Goal: Obtain resource: Obtain resource

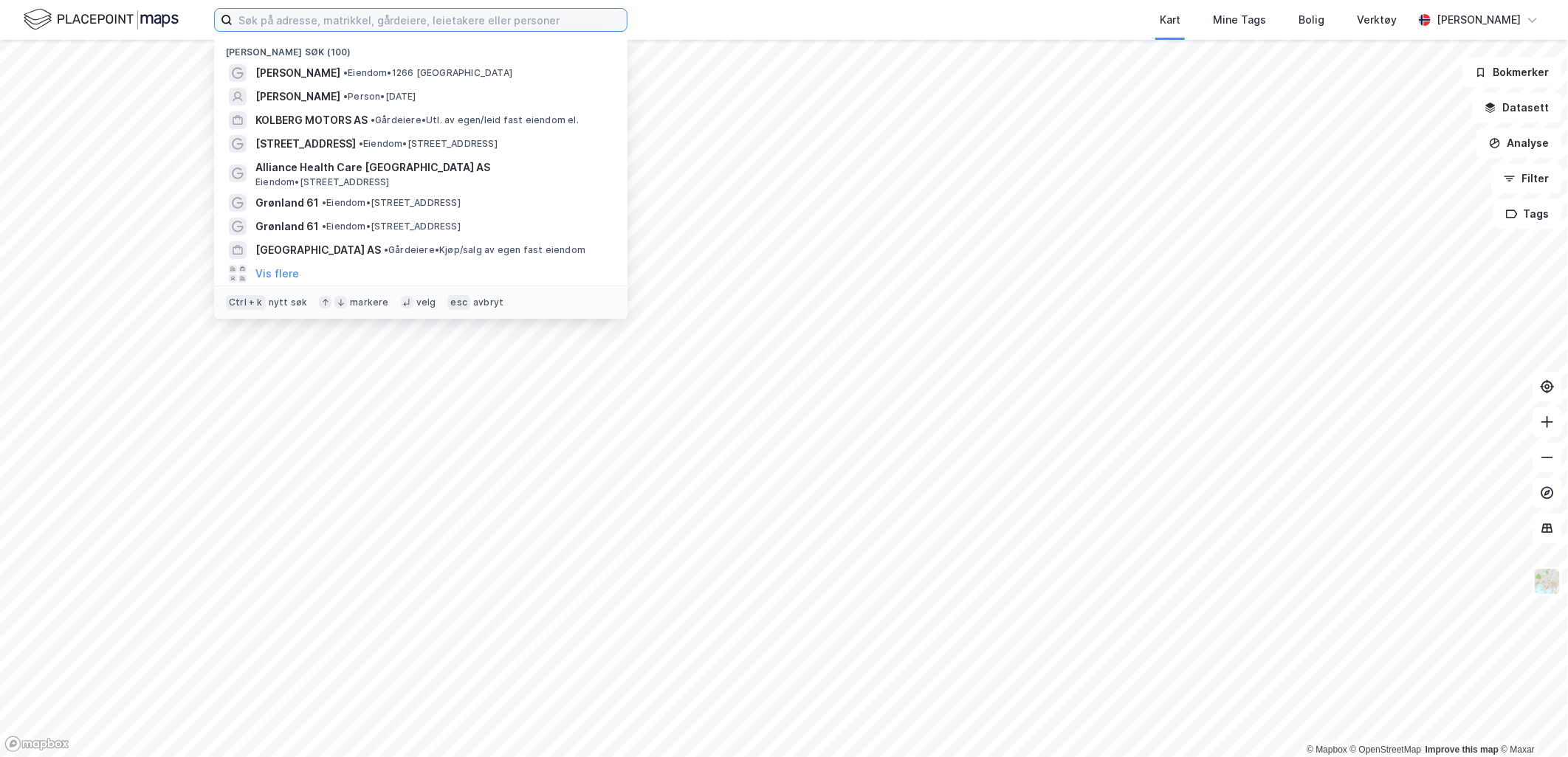
click at [437, 12] on input at bounding box center [430, 20] width 394 height 22
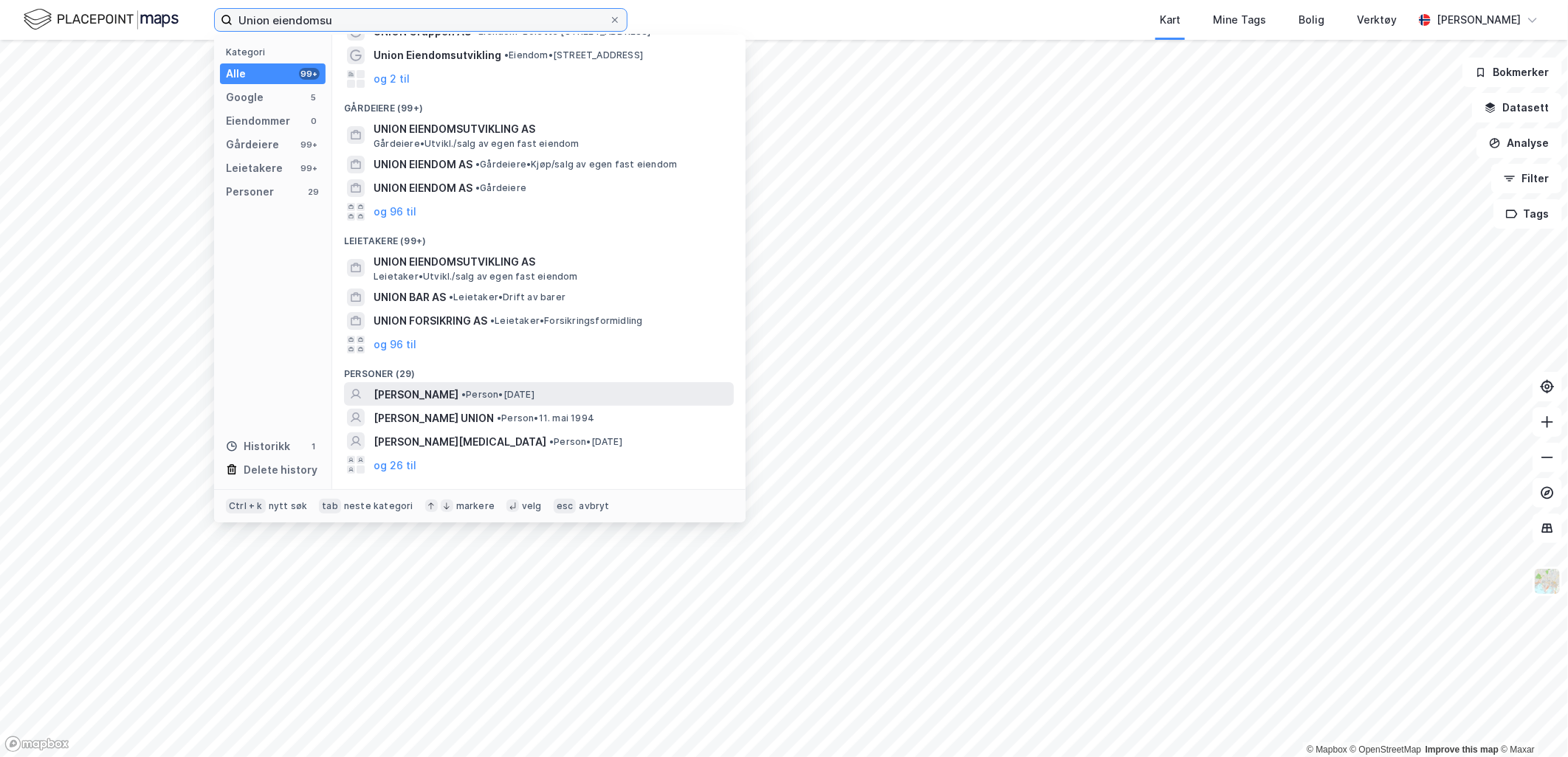
scroll to position [125, 0]
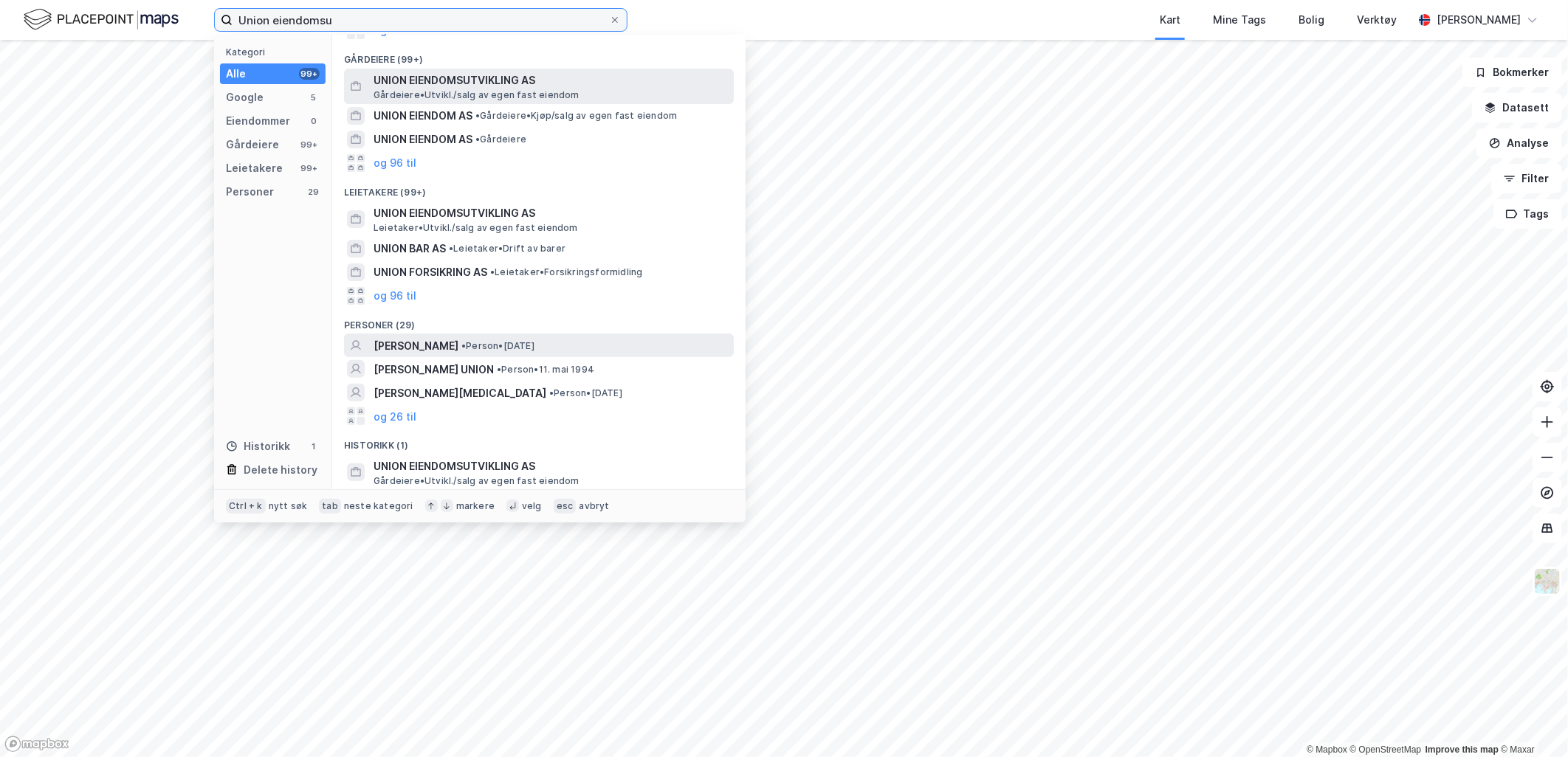
type input "Union eiendomsu"
click at [481, 72] on span "UNION EIENDOMSUTVIKLING AS" at bounding box center [550, 80] width 354 height 18
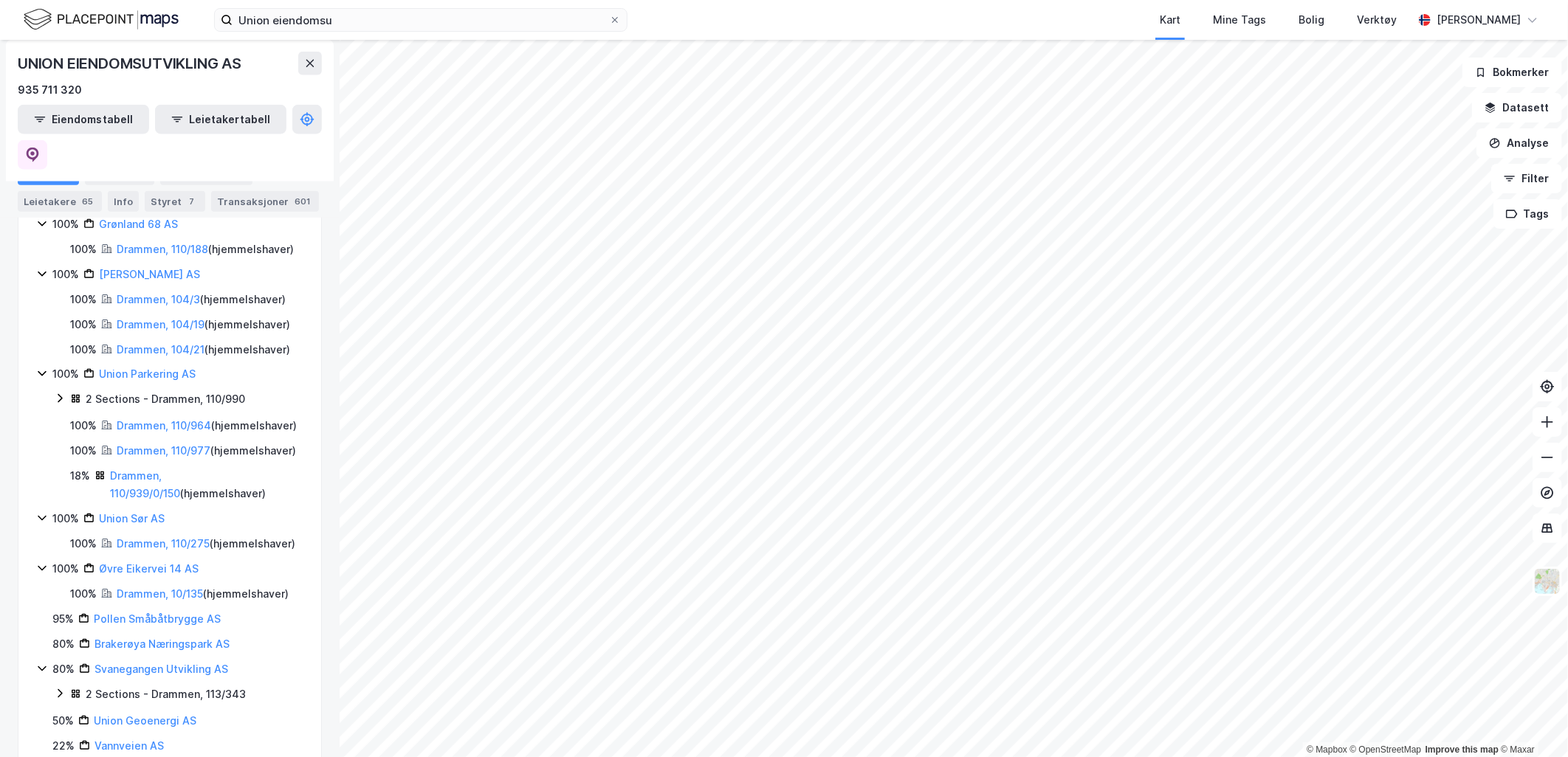
scroll to position [1065, 0]
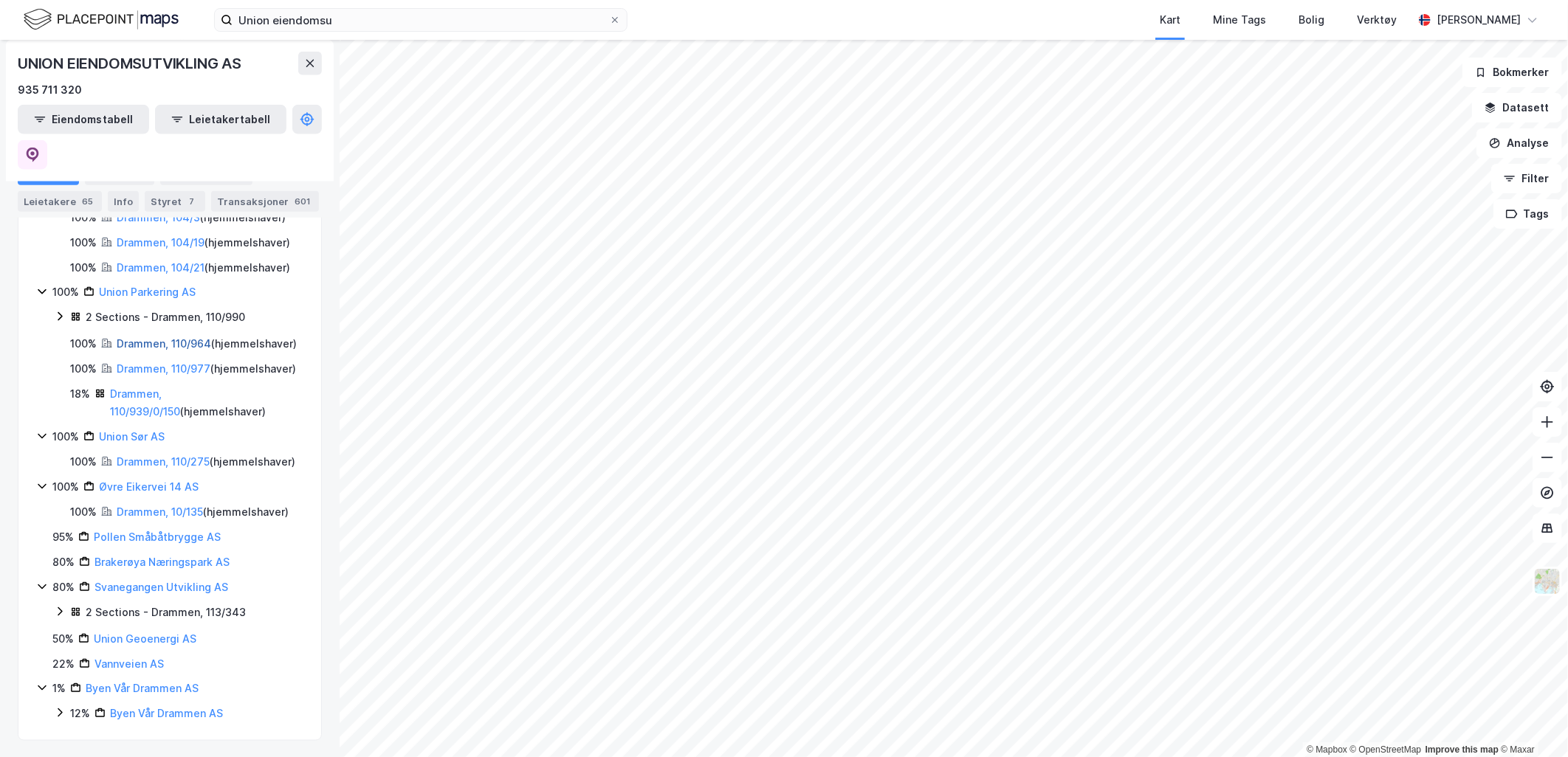
click at [170, 350] on link "Drammen, 110/964" at bounding box center [164, 343] width 95 height 12
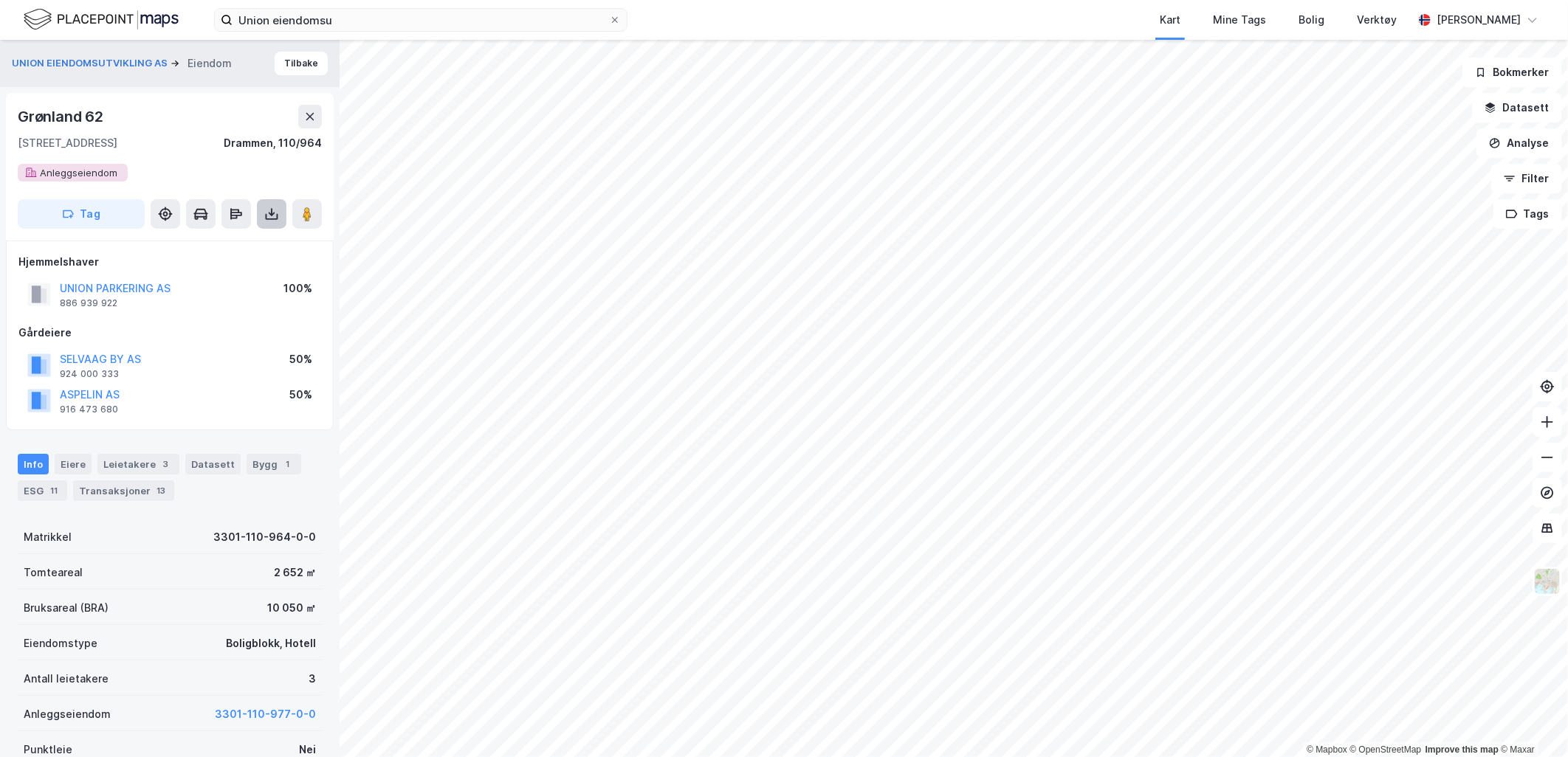
click at [276, 215] on icon at bounding box center [271, 214] width 15 height 15
click at [234, 236] on div "Last ned grunnbok" at bounding box center [208, 243] width 157 height 24
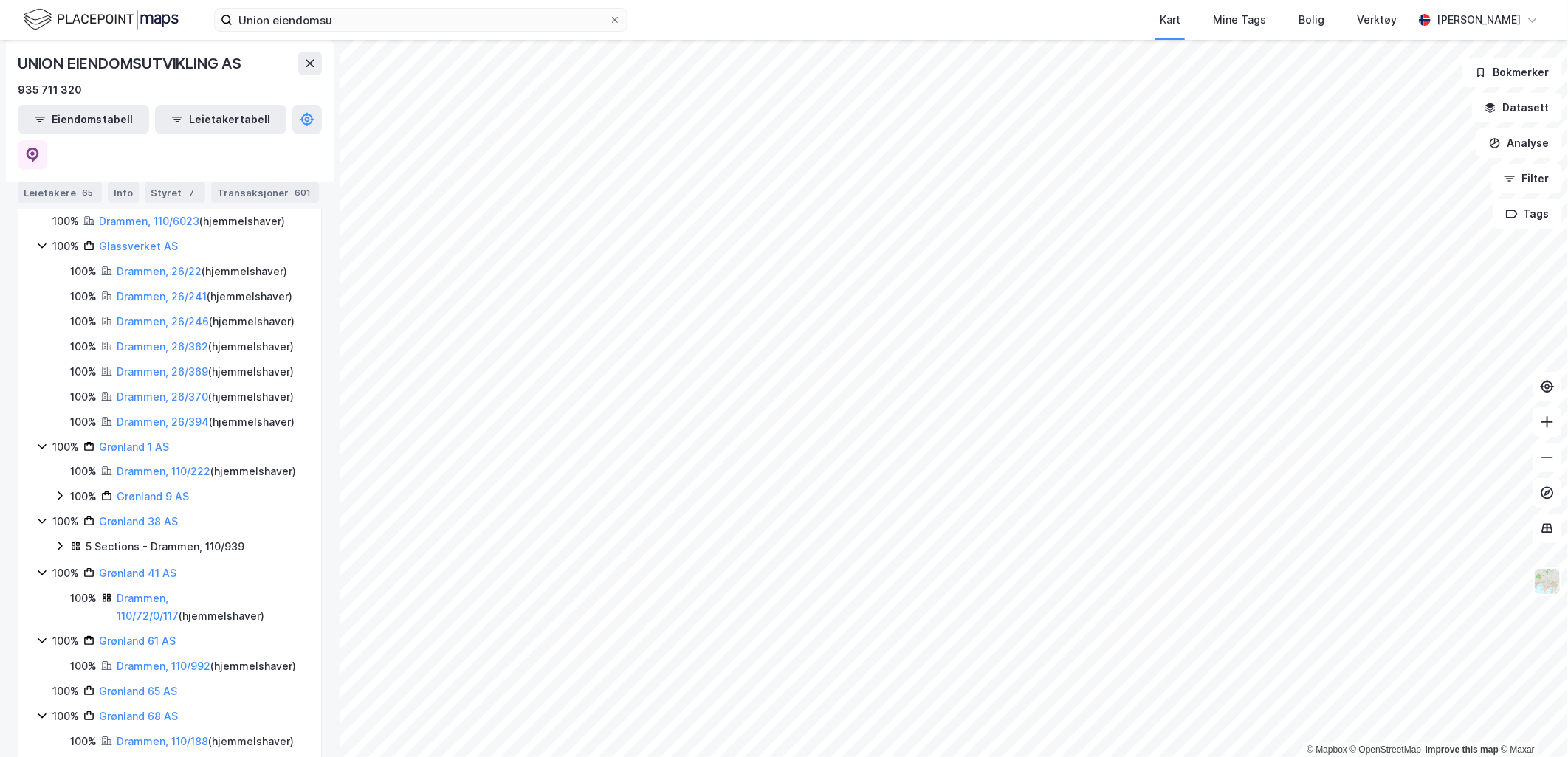
scroll to position [573, 0]
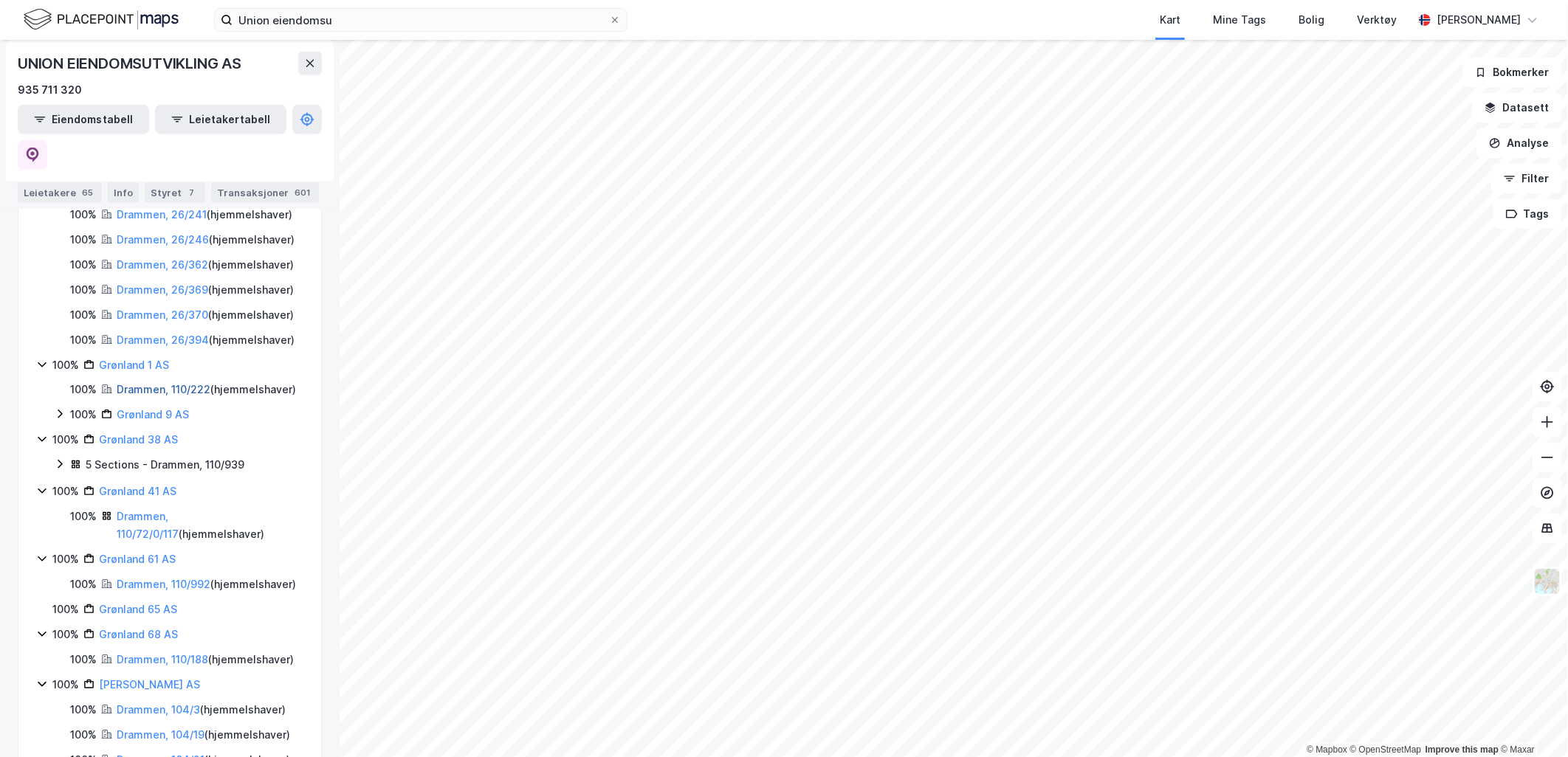
click at [138, 395] on link "Drammen, 110/222" at bounding box center [164, 389] width 94 height 12
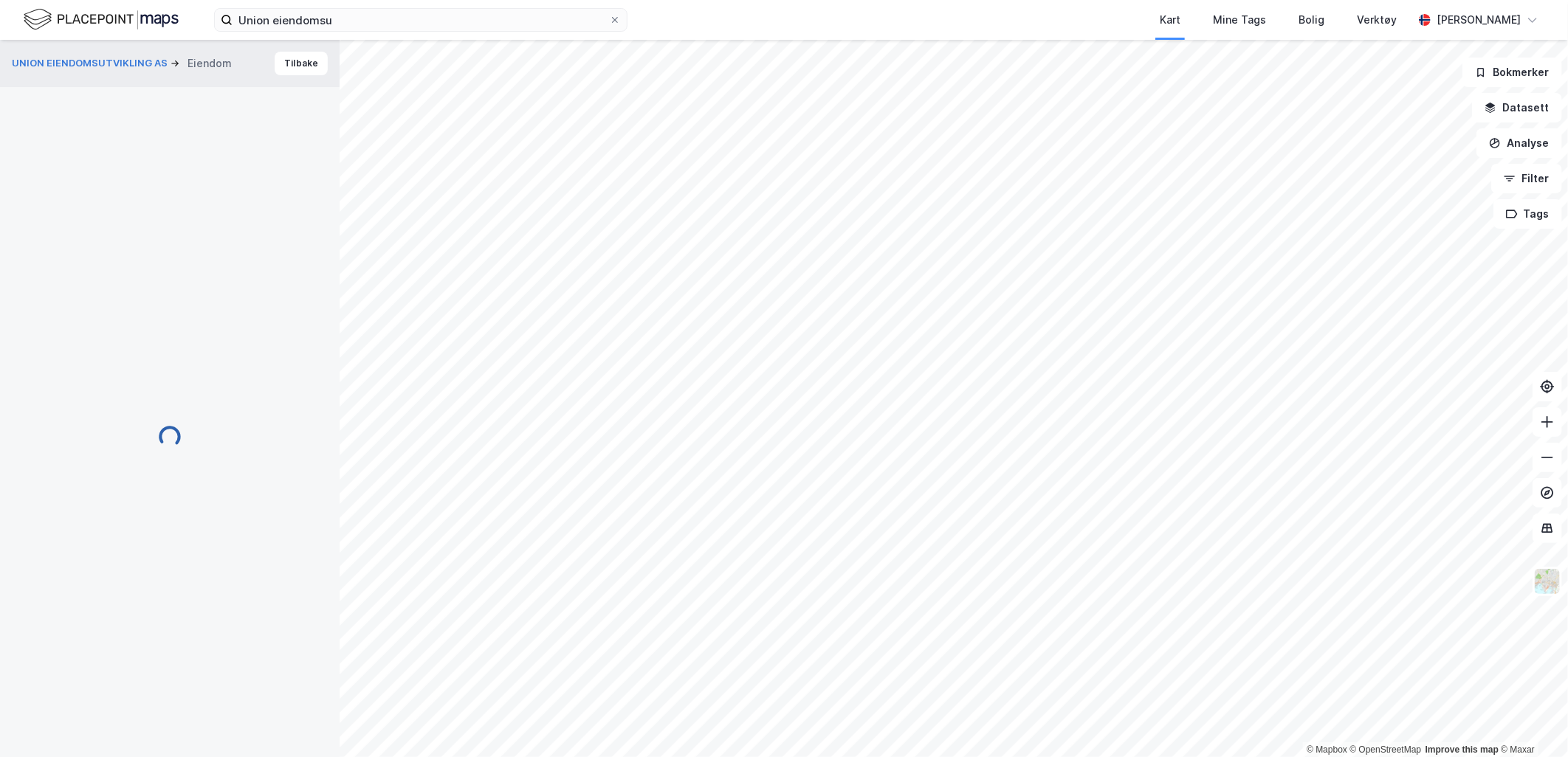
scroll to position [1, 0]
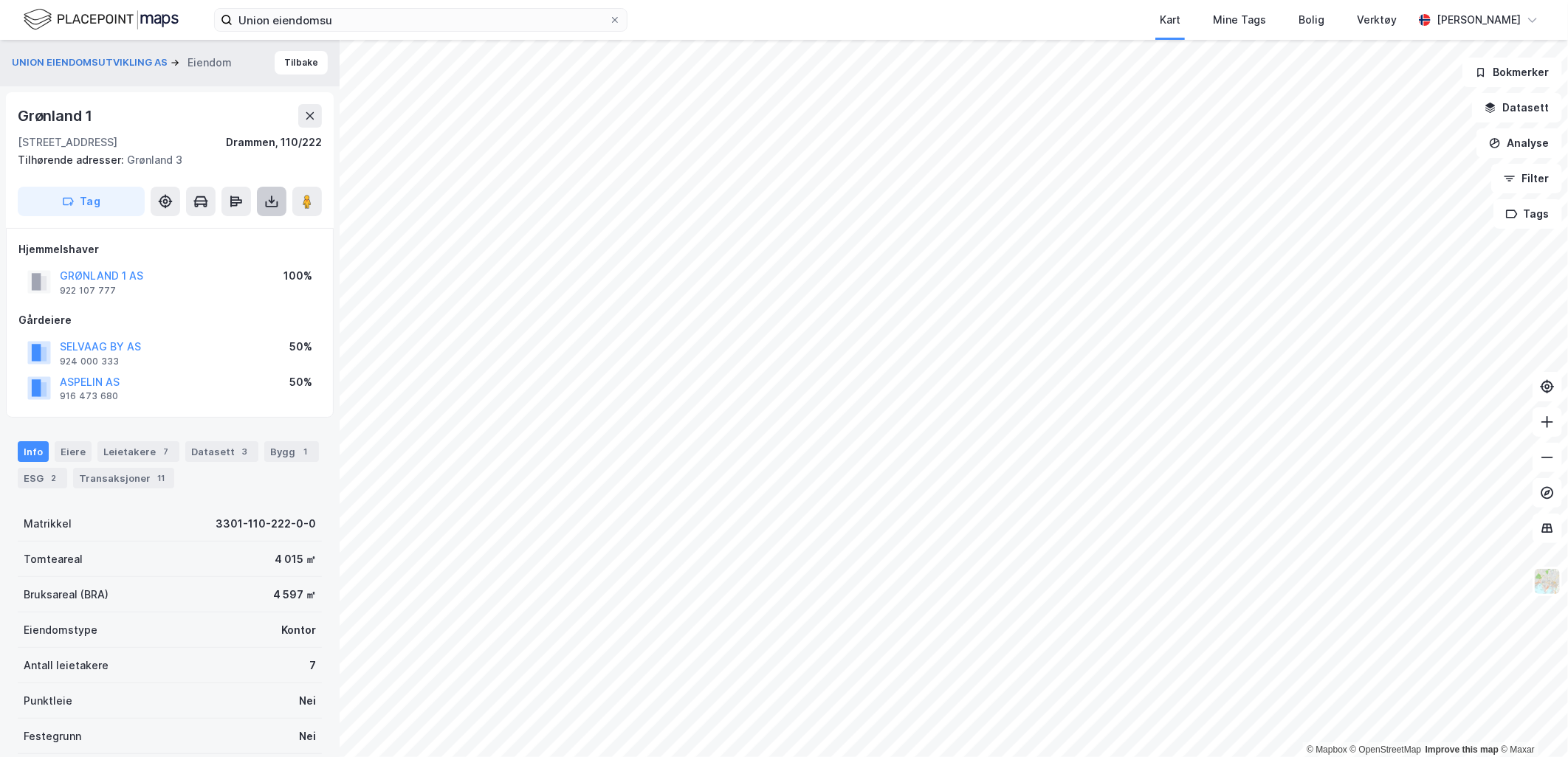
click at [262, 202] on button at bounding box center [272, 202] width 29 height 29
click at [234, 229] on div "Last ned grunnbok" at bounding box center [198, 231] width 85 height 12
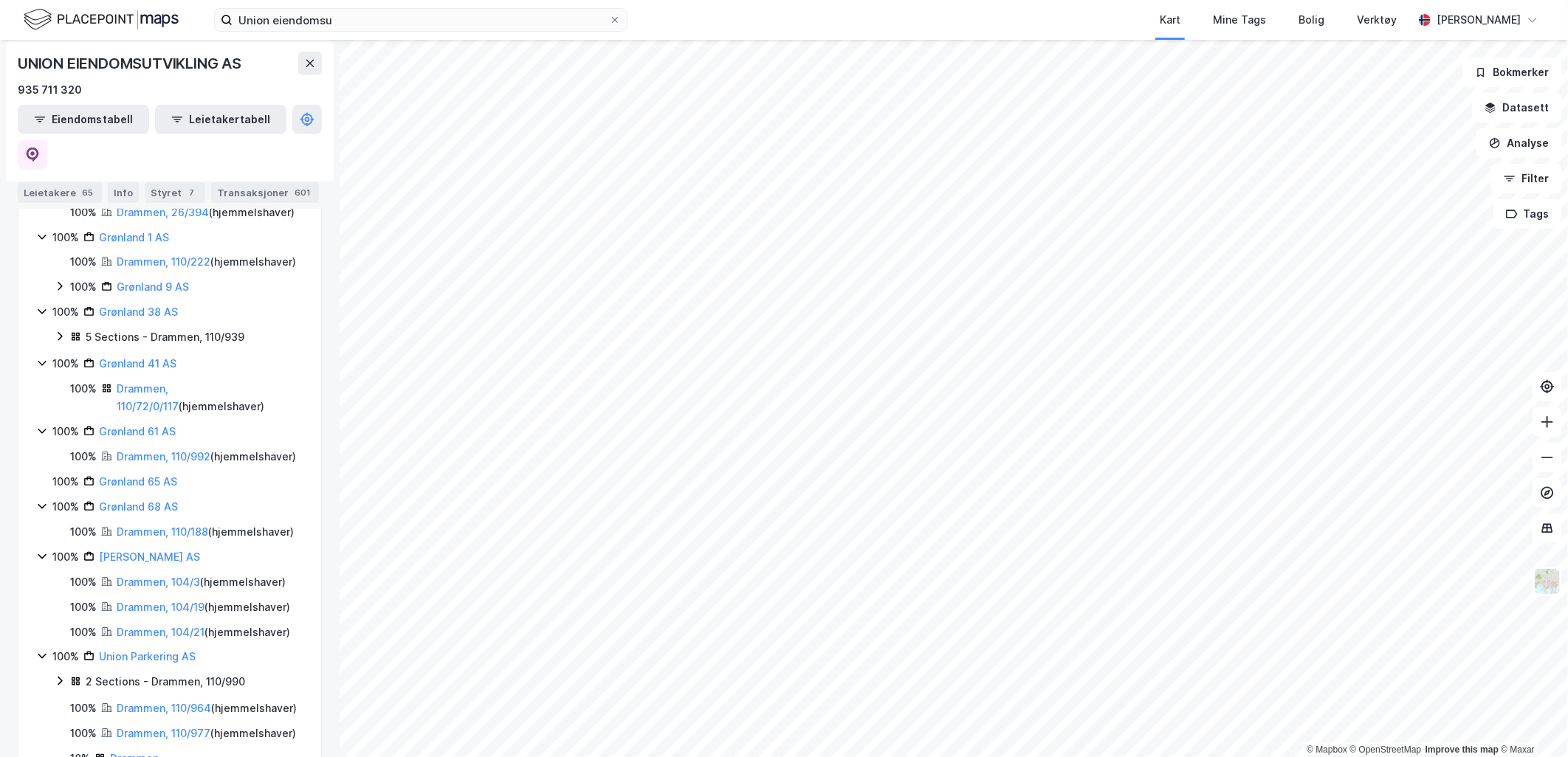
scroll to position [738, 0]
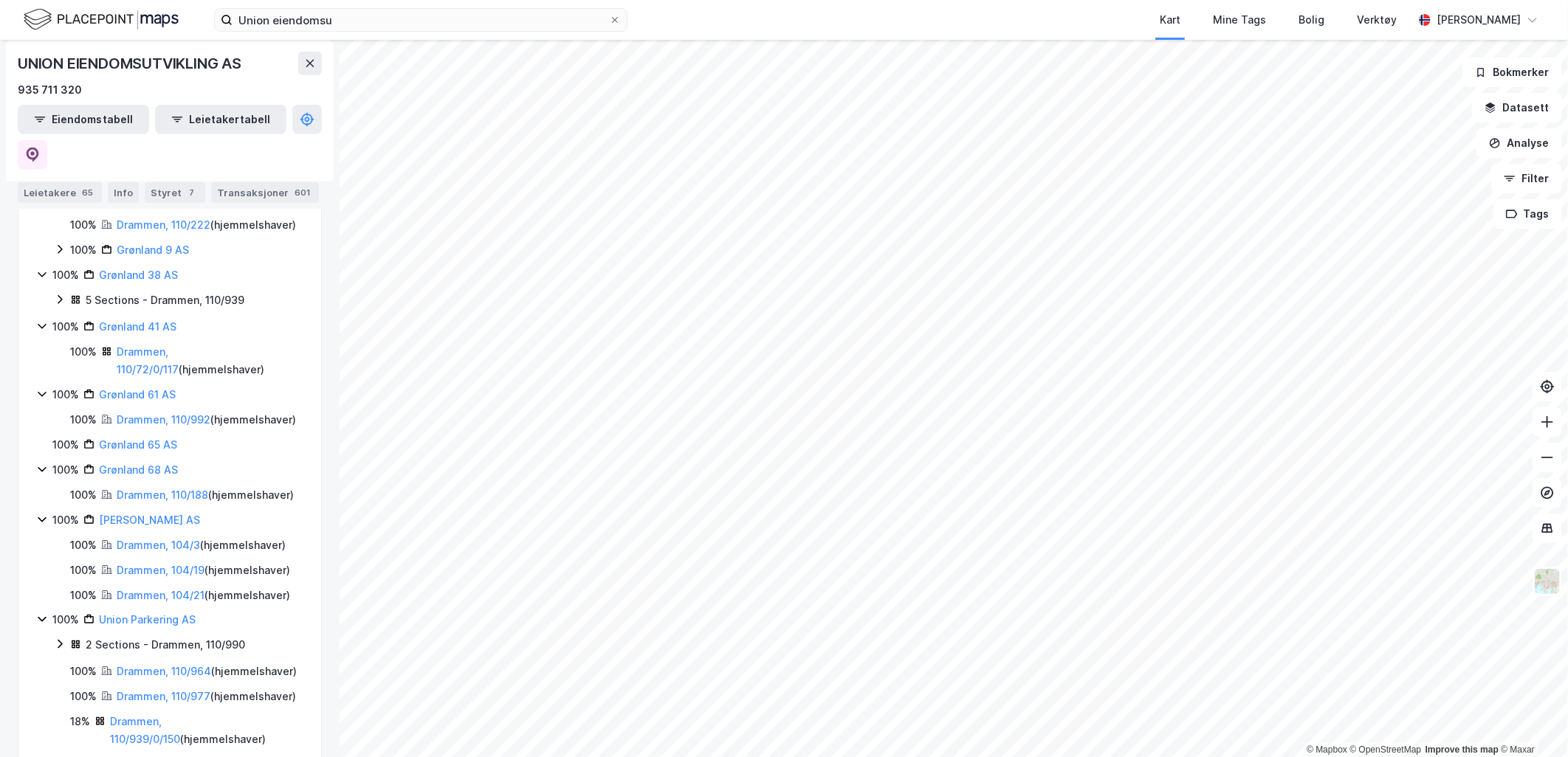
click at [55, 255] on icon at bounding box center [59, 249] width 12 height 12
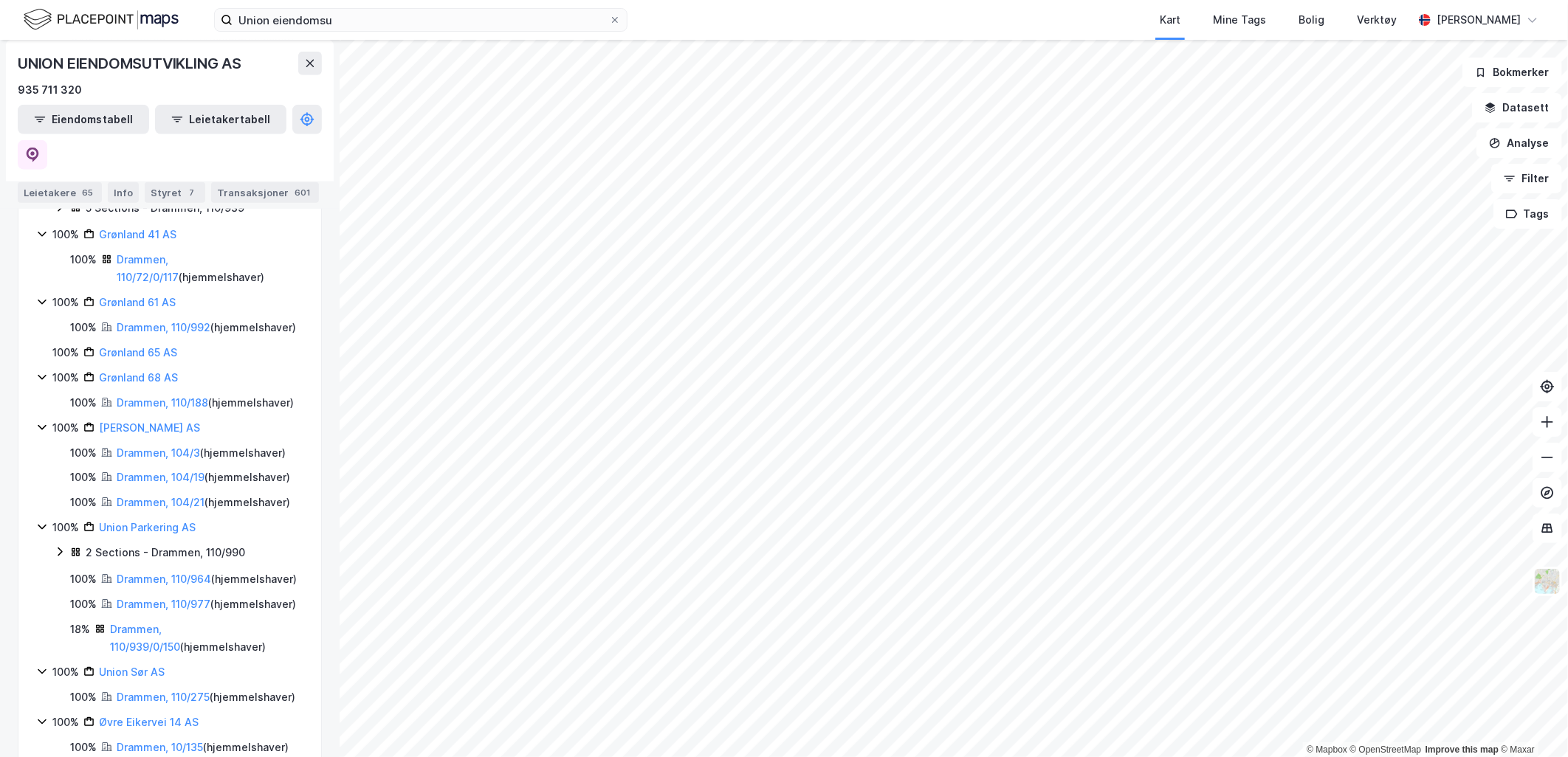
scroll to position [902, 0]
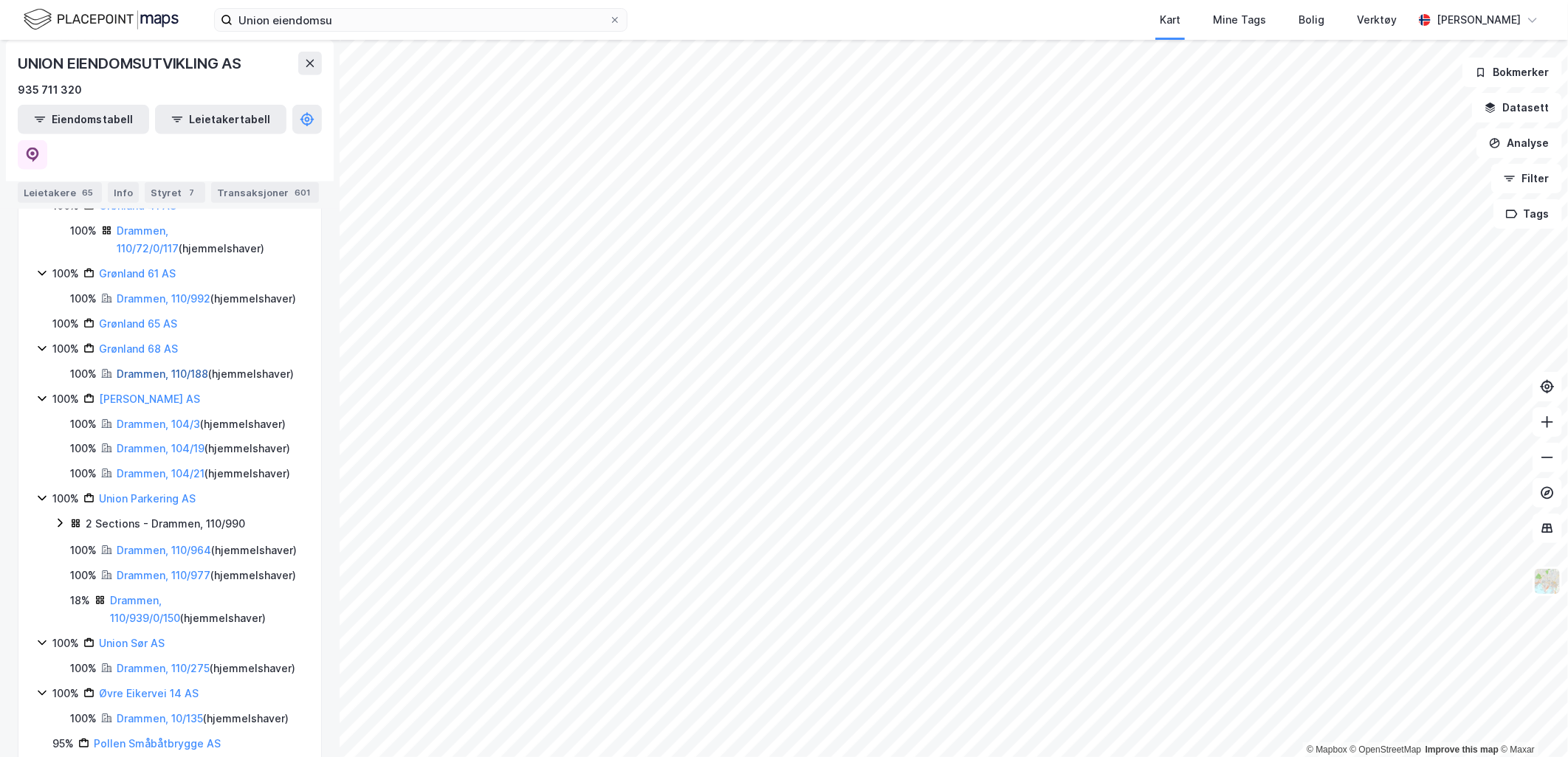
click at [146, 380] on link "Drammen, 110/188" at bounding box center [162, 374] width 92 height 12
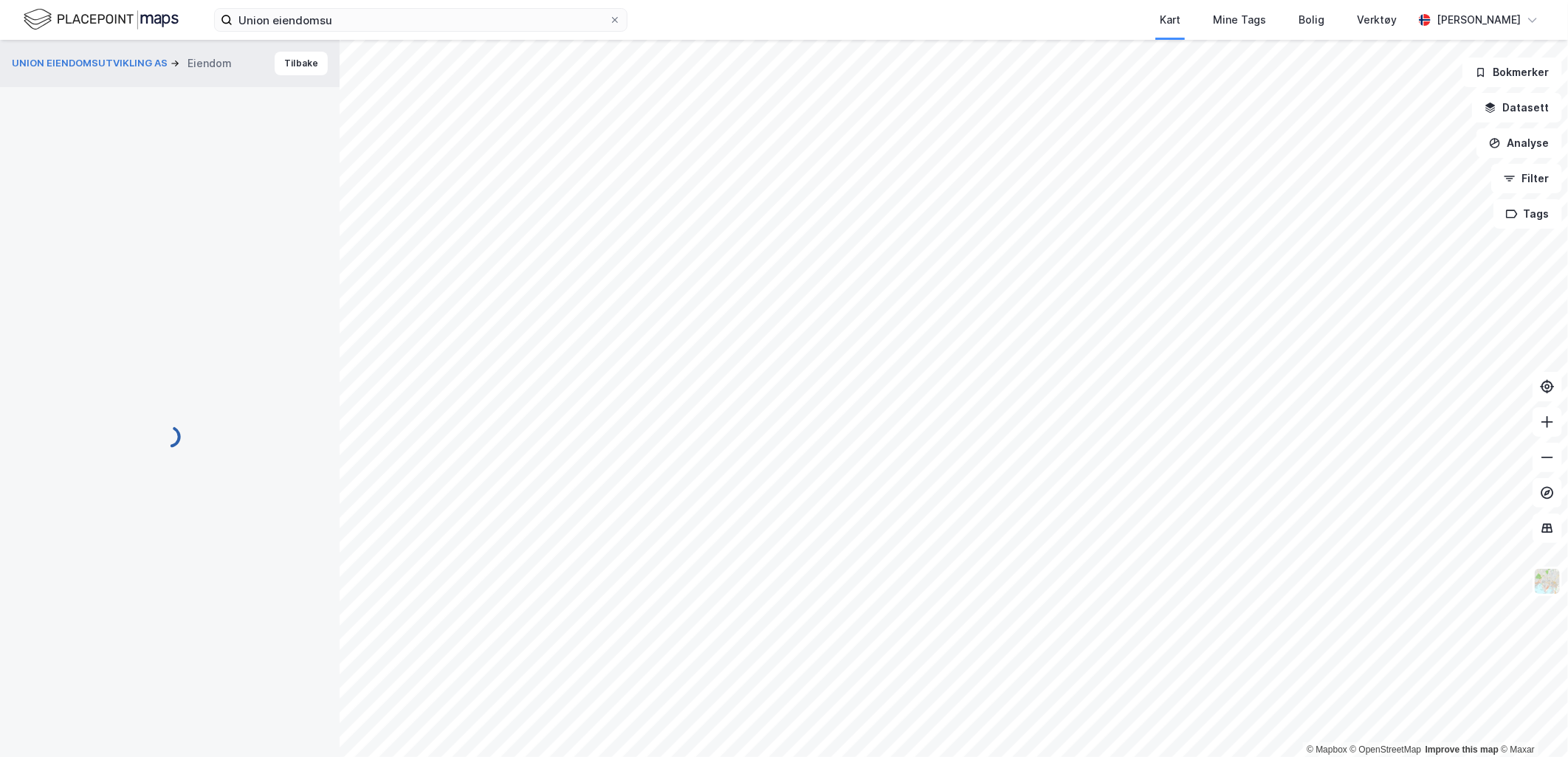
scroll to position [82, 0]
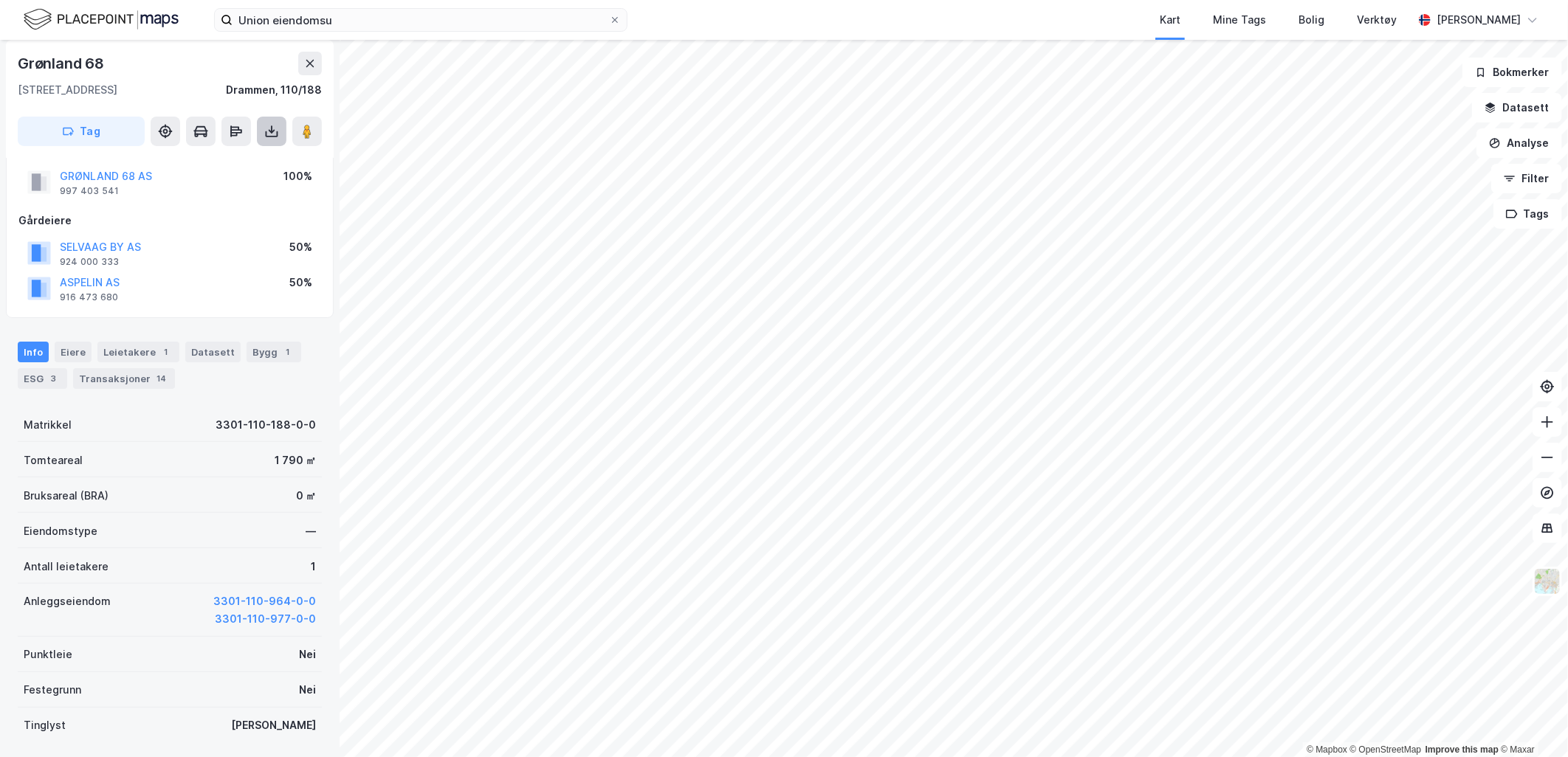
click at [276, 130] on icon at bounding box center [271, 131] width 15 height 15
click at [242, 164] on div "Last ned grunnbok" at bounding box center [198, 160] width 85 height 12
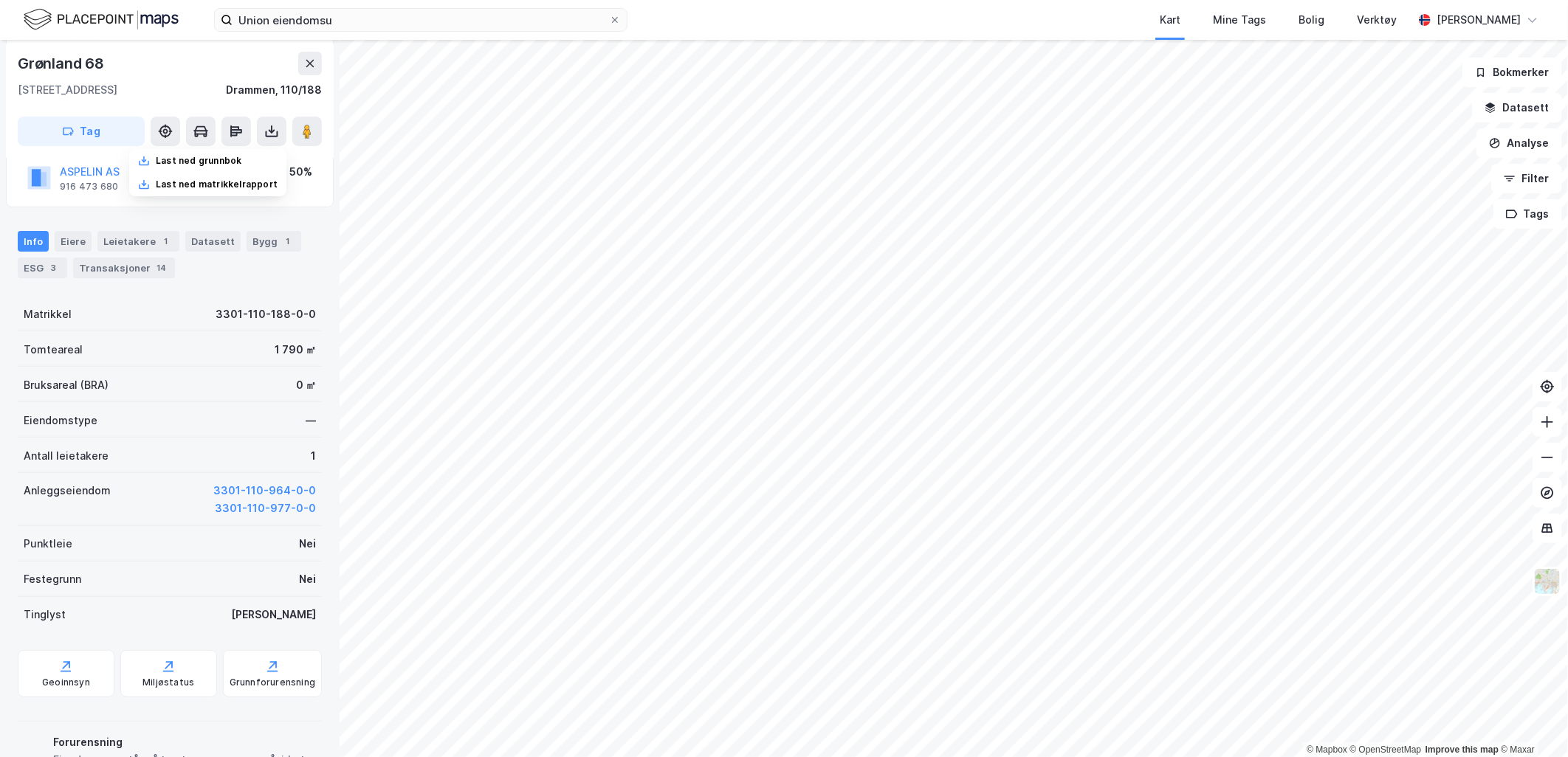
scroll to position [165, 0]
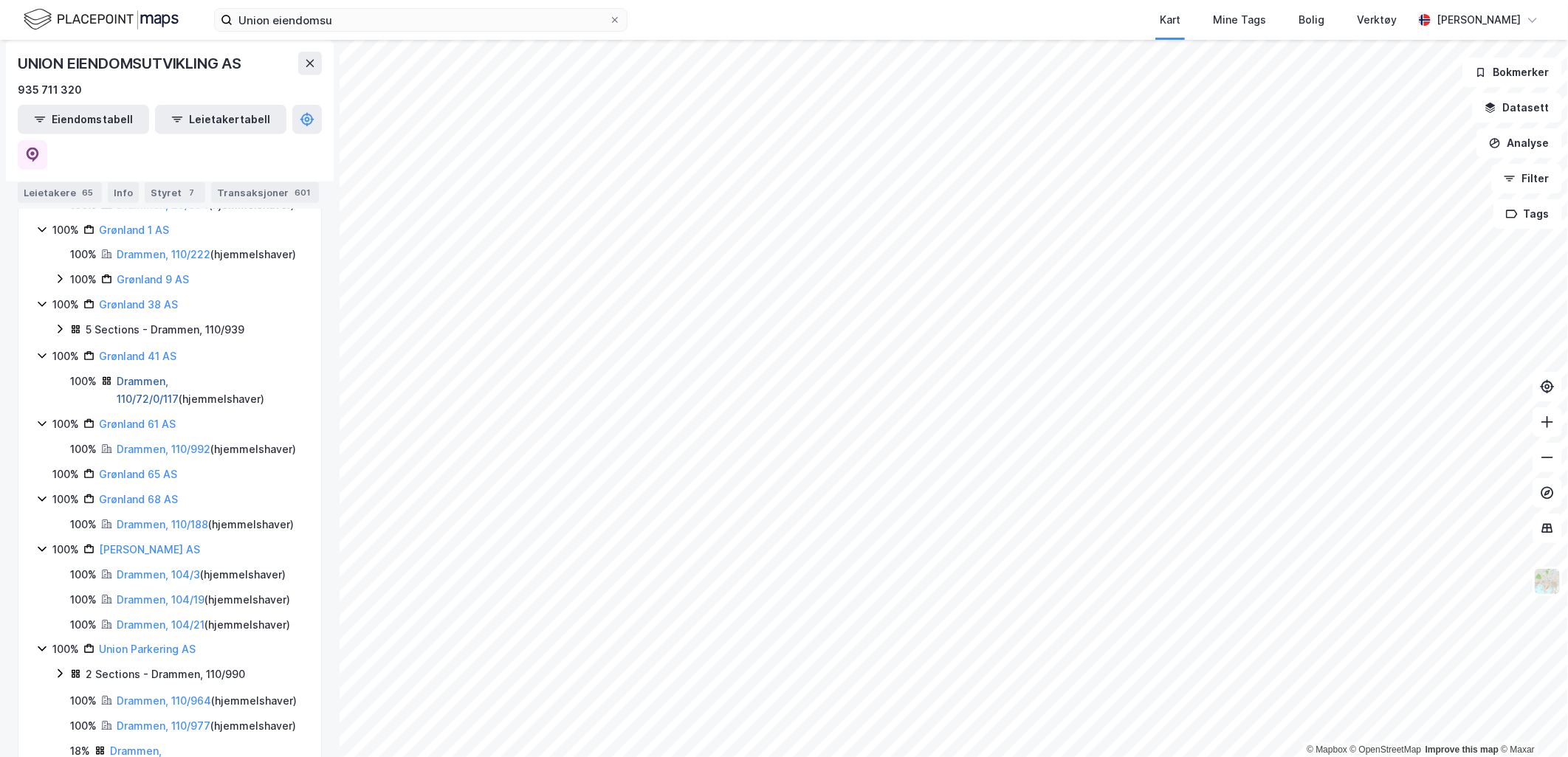
scroll to position [738, 0]
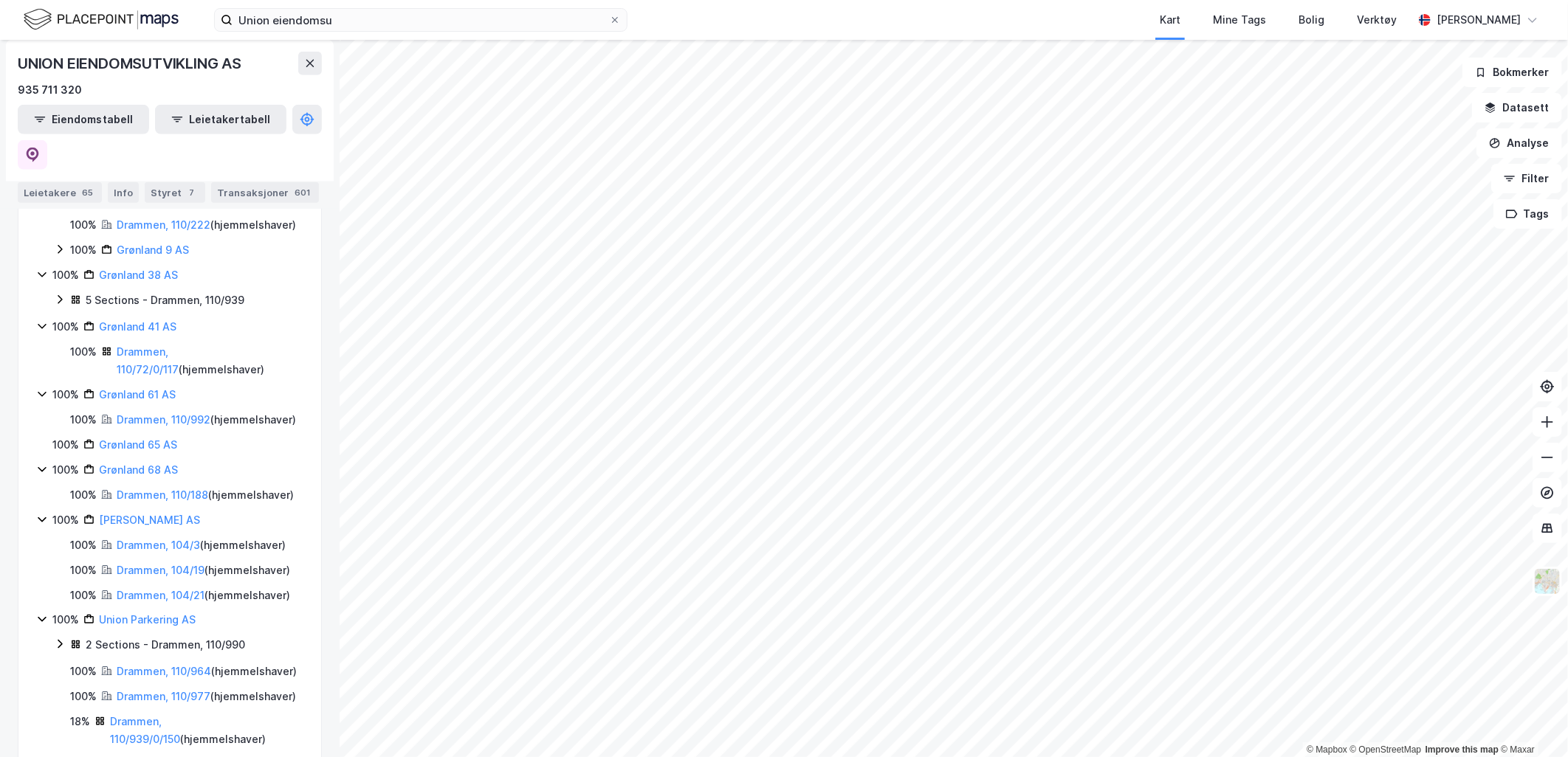
click at [135, 309] on div "5 Sections - Drammen, 110/939" at bounding box center [165, 300] width 159 height 18
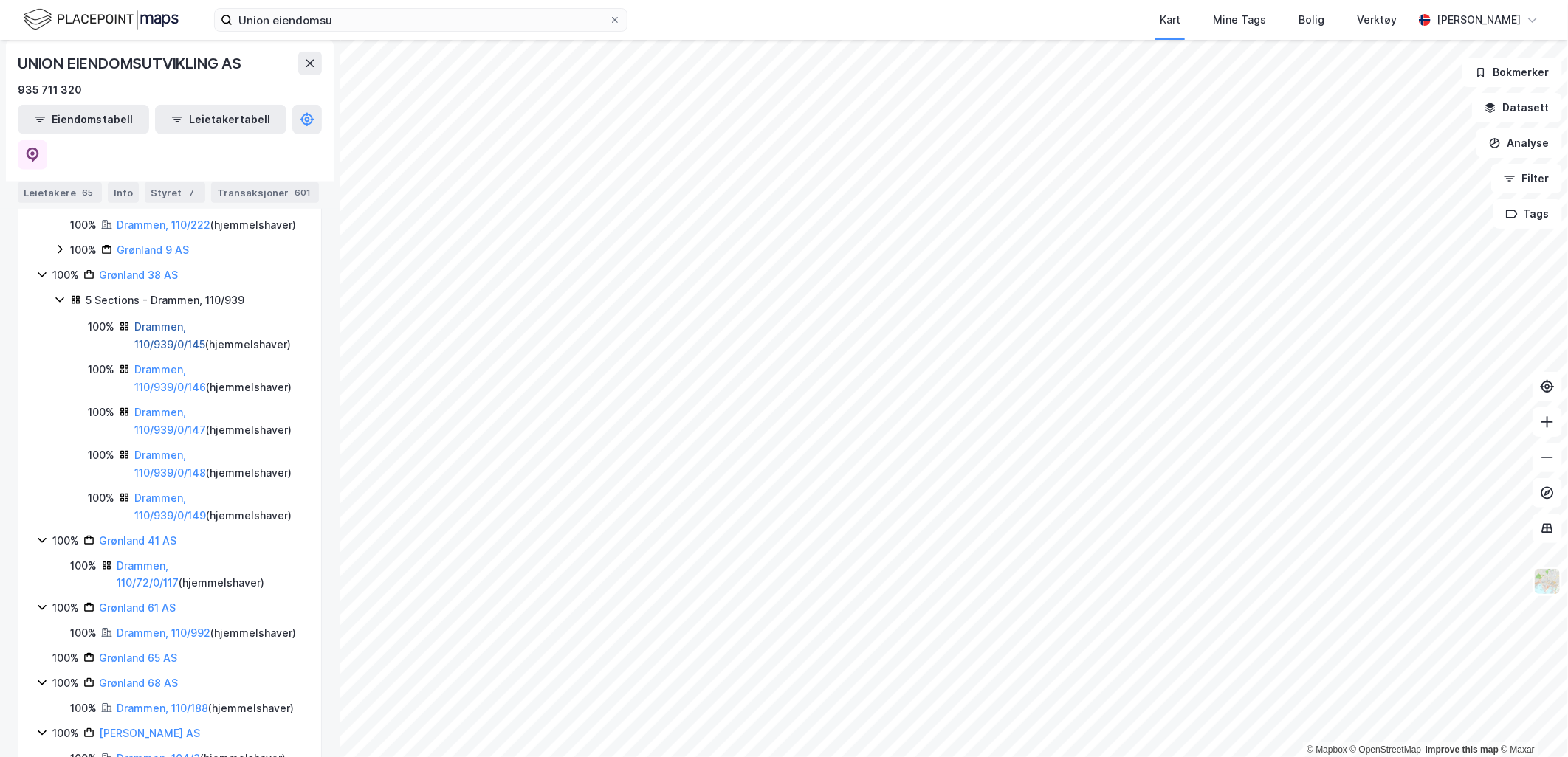
click at [189, 351] on link "Drammen, 110/939/0/145" at bounding box center [170, 335] width 71 height 30
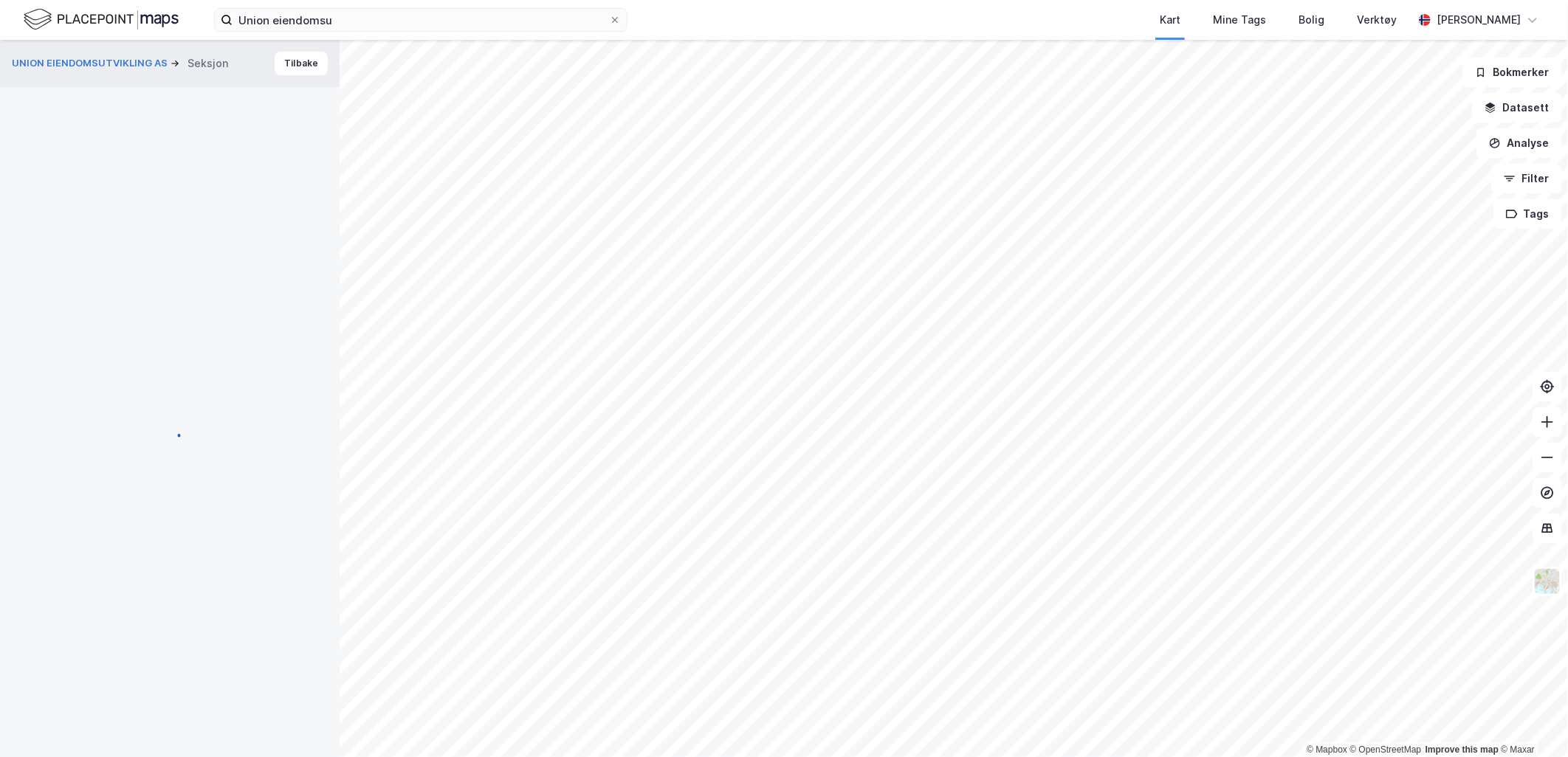
scroll to position [94, 0]
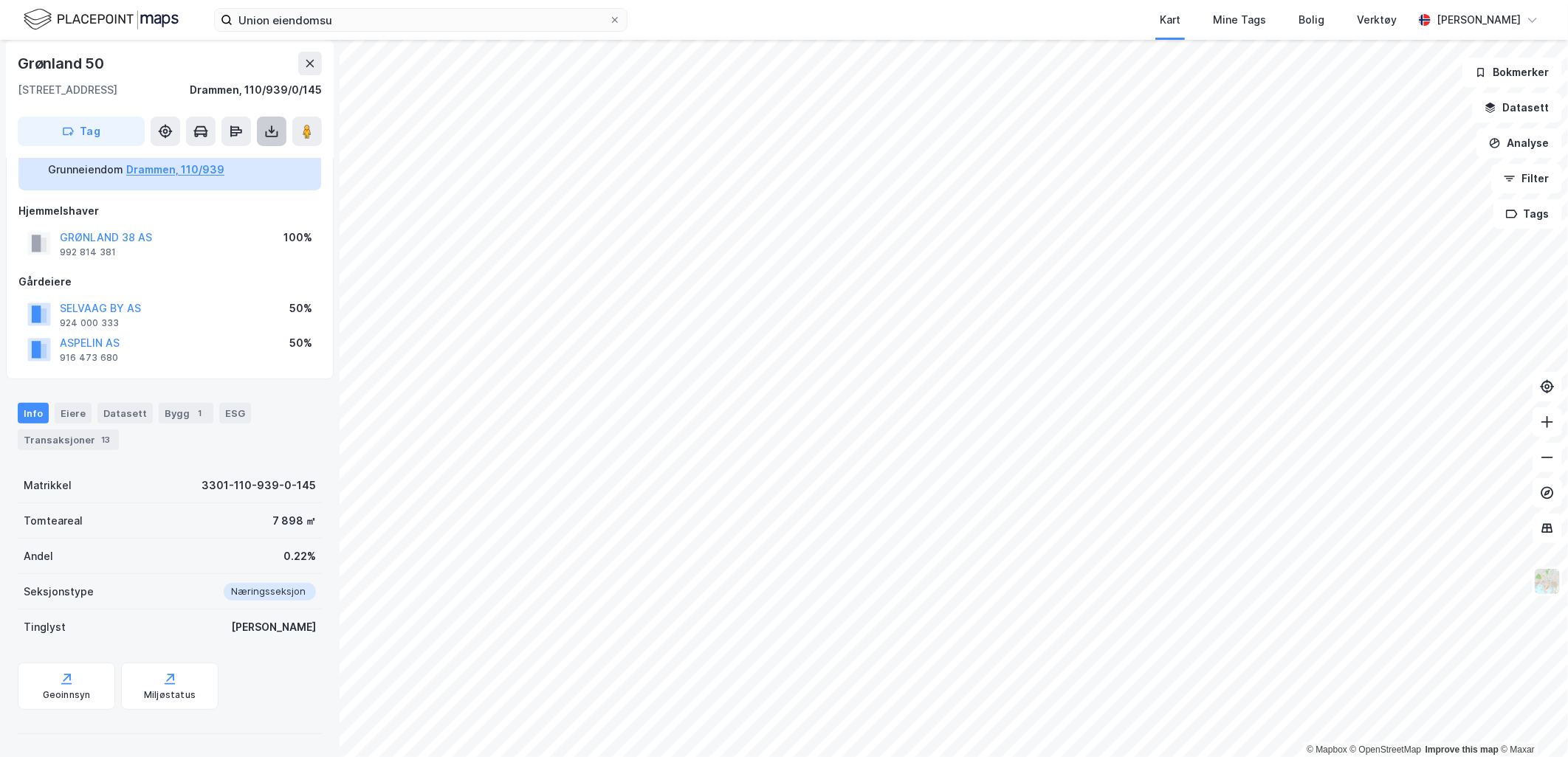
click at [272, 137] on icon at bounding box center [271, 131] width 15 height 15
click at [232, 163] on div "Last ned grunnbok" at bounding box center [198, 160] width 85 height 12
click at [172, 251] on div "[GEOGRAPHIC_DATA] 38 AS 992 814 381 100%" at bounding box center [169, 244] width 303 height 35
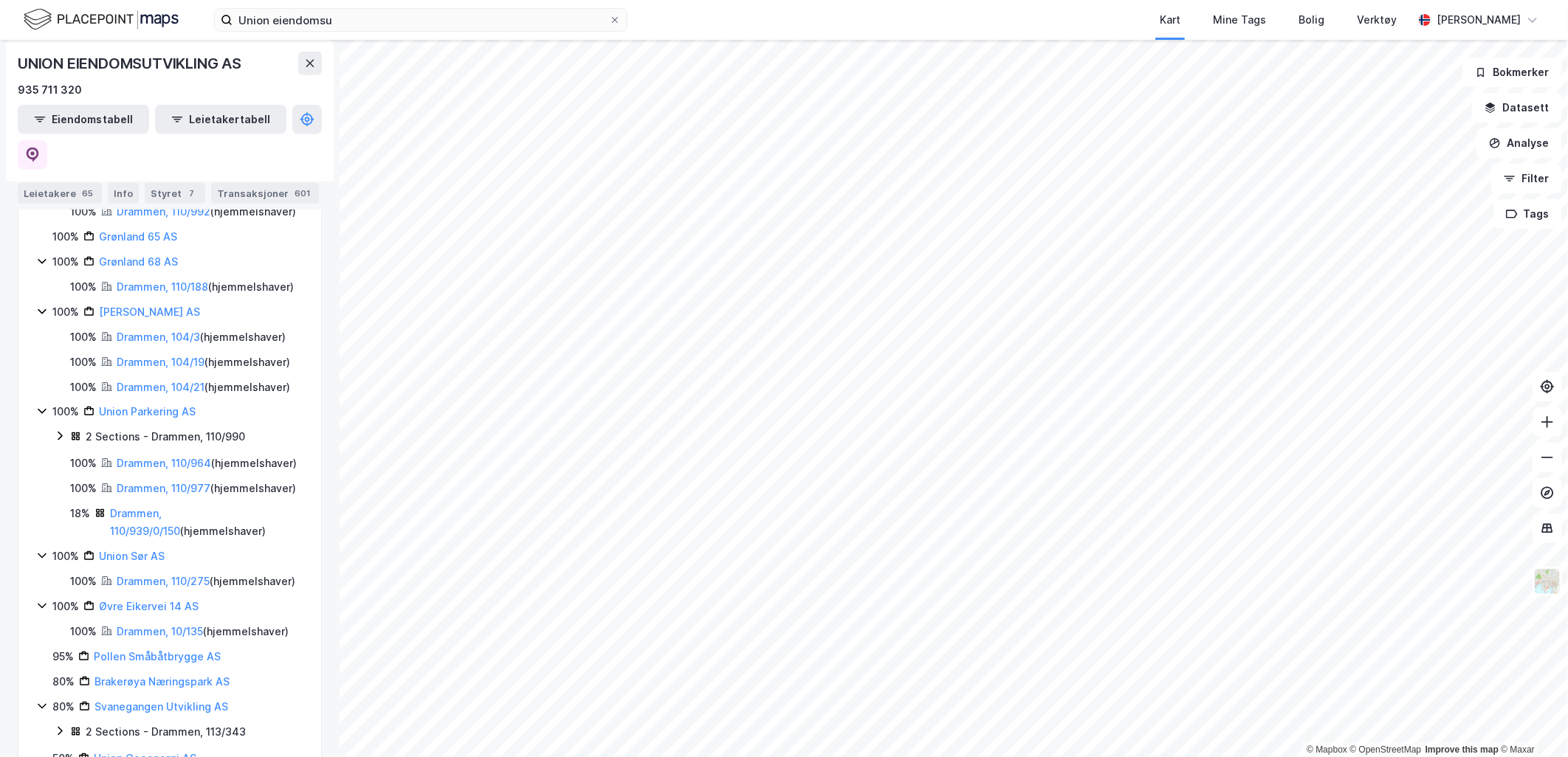
scroll to position [984, 0]
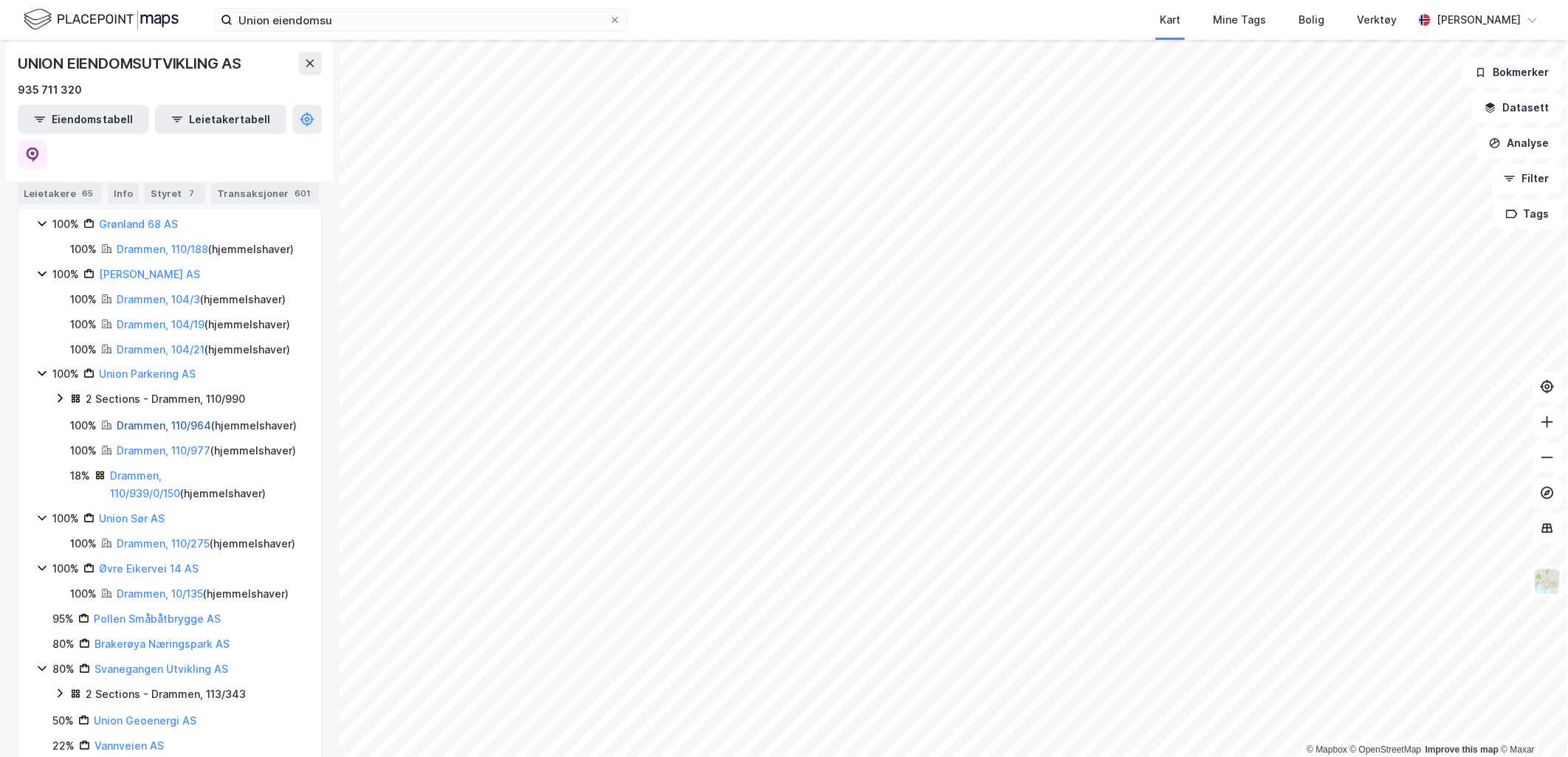
click at [161, 432] on link "Drammen, 110/964" at bounding box center [164, 425] width 95 height 12
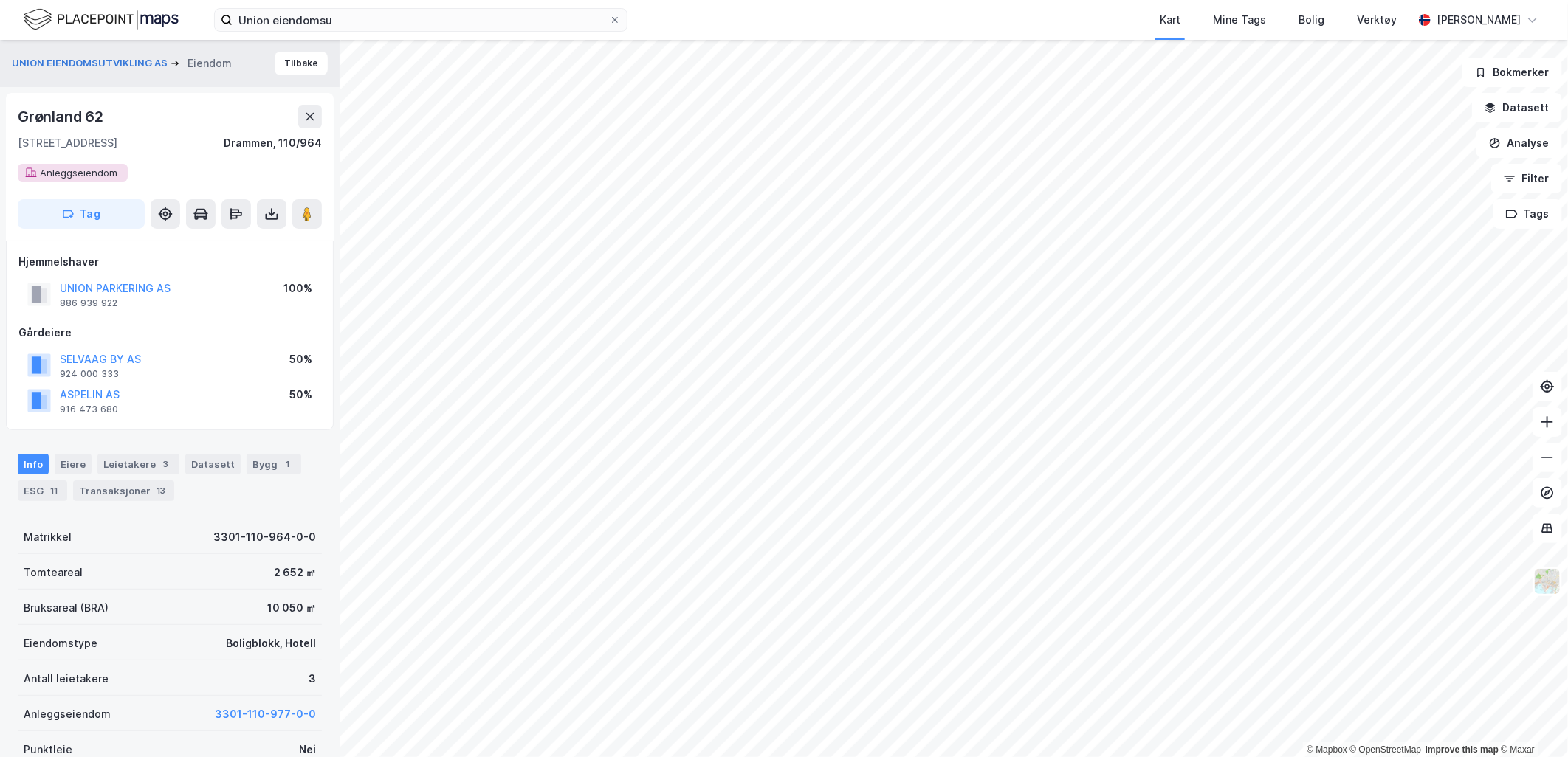
scroll to position [94, 0]
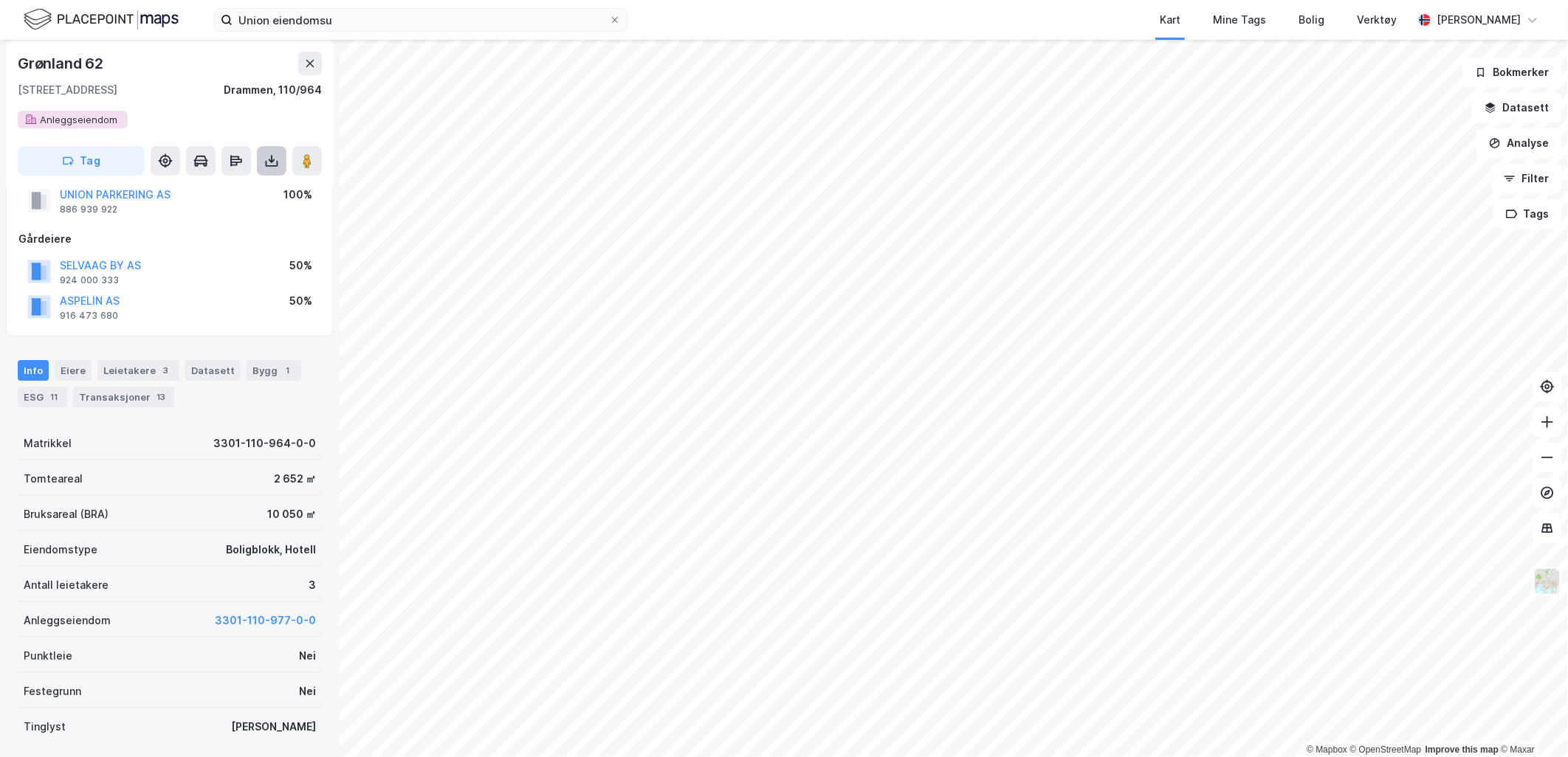
click at [269, 152] on button at bounding box center [272, 161] width 29 height 29
click at [239, 192] on div "Last ned grunnbok" at bounding box center [198, 190] width 85 height 12
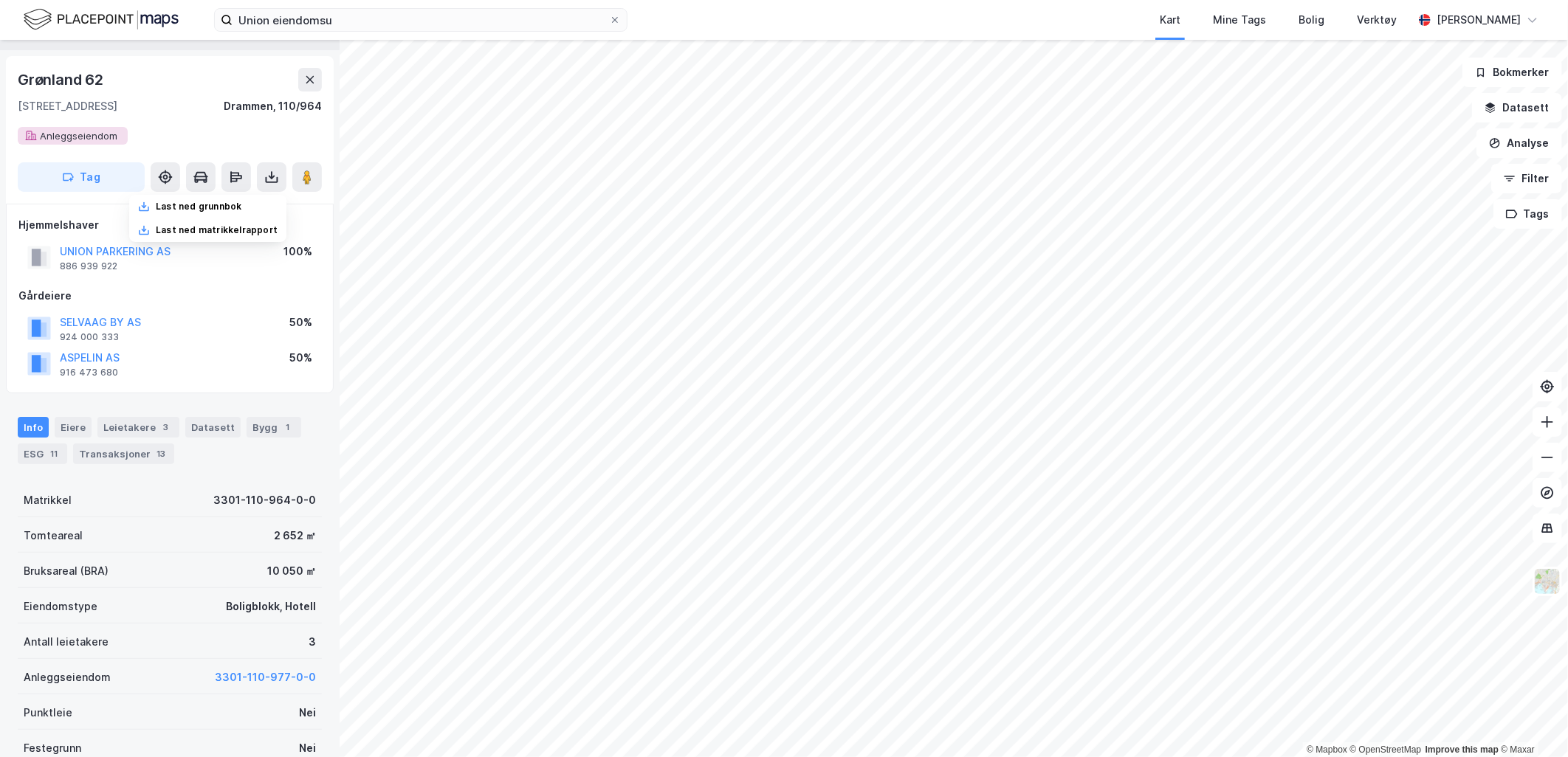
scroll to position [12, 0]
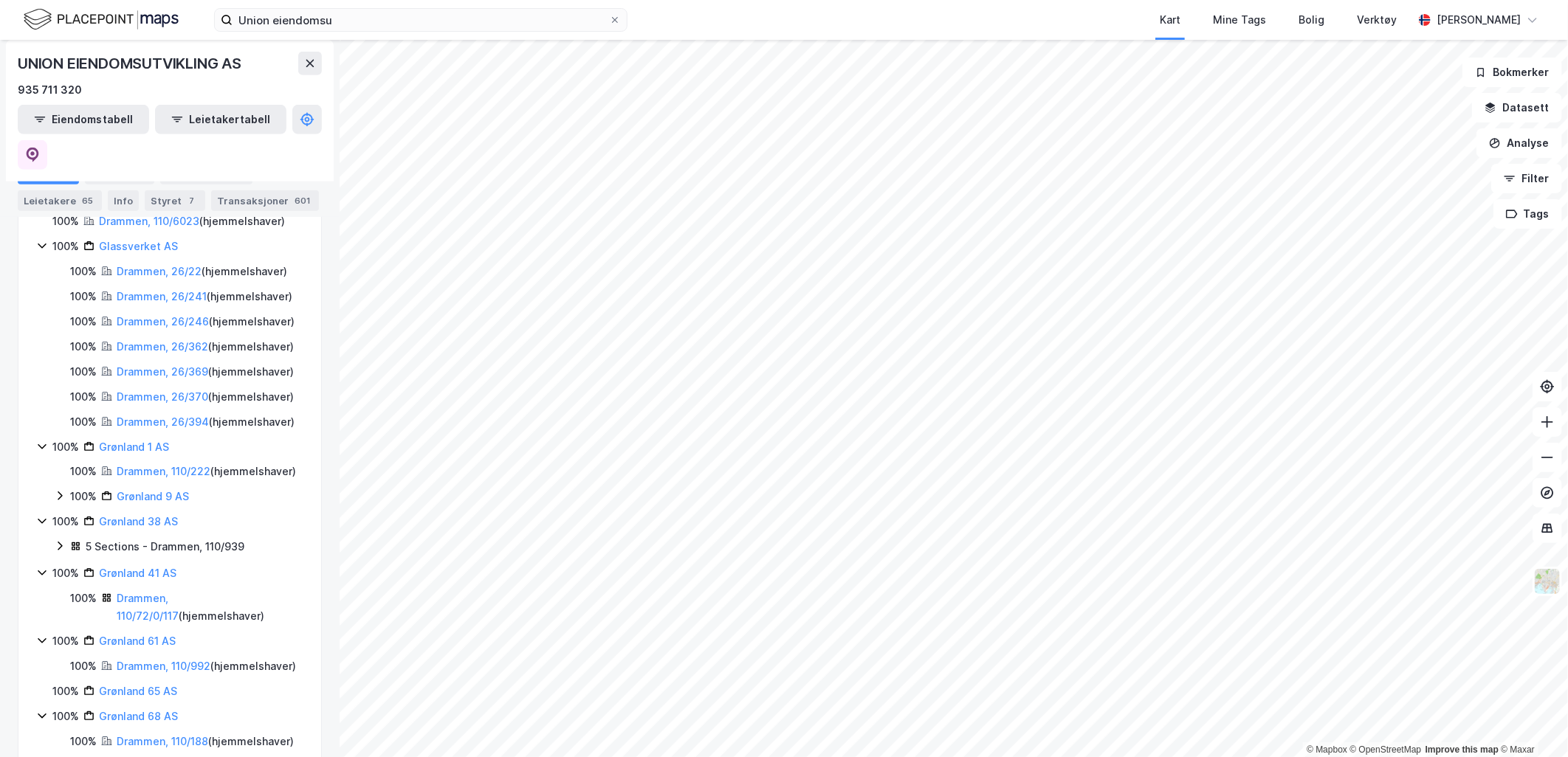
scroll to position [573, 0]
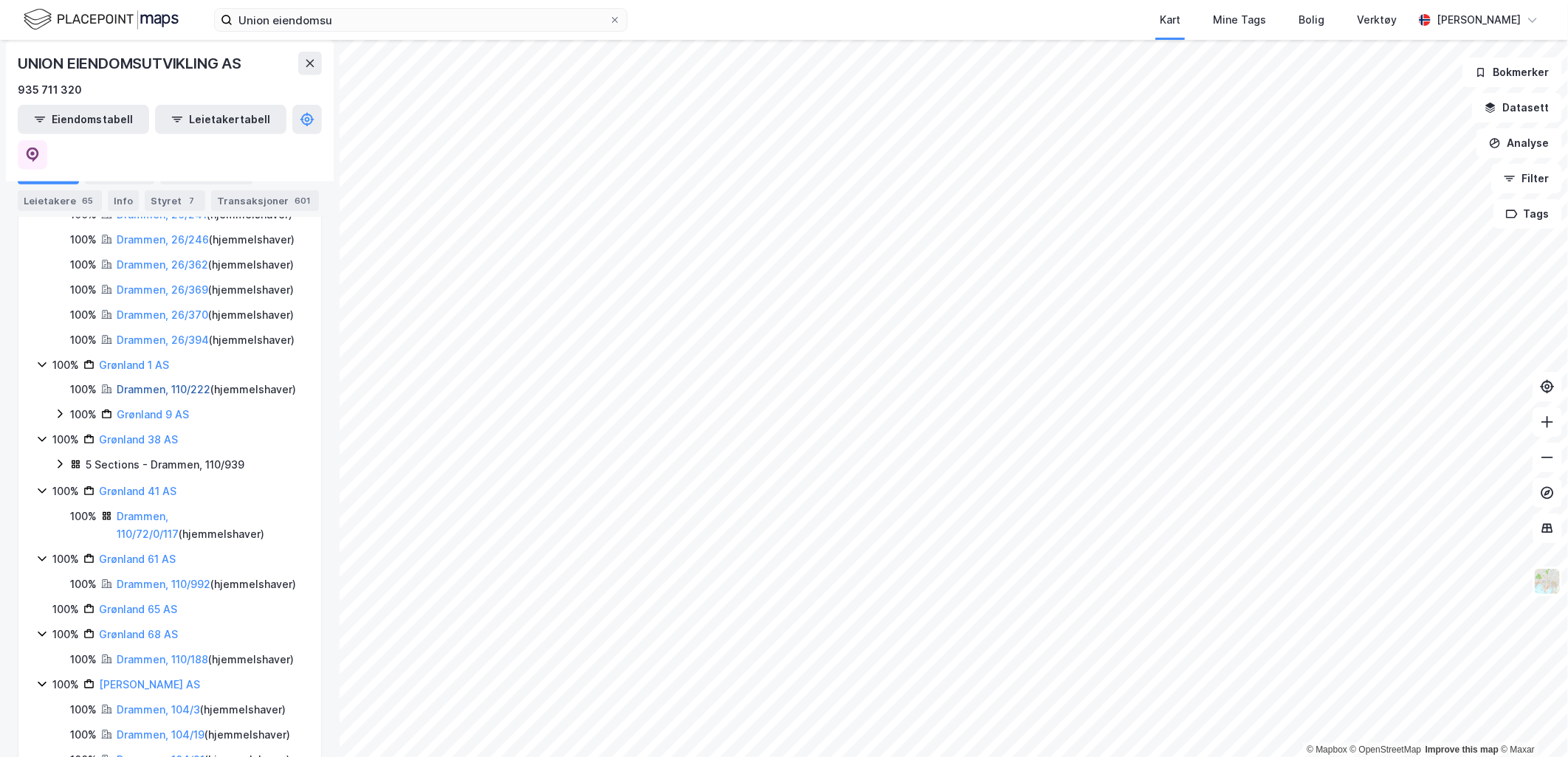
click at [135, 395] on link "Drammen, 110/222" at bounding box center [164, 389] width 94 height 12
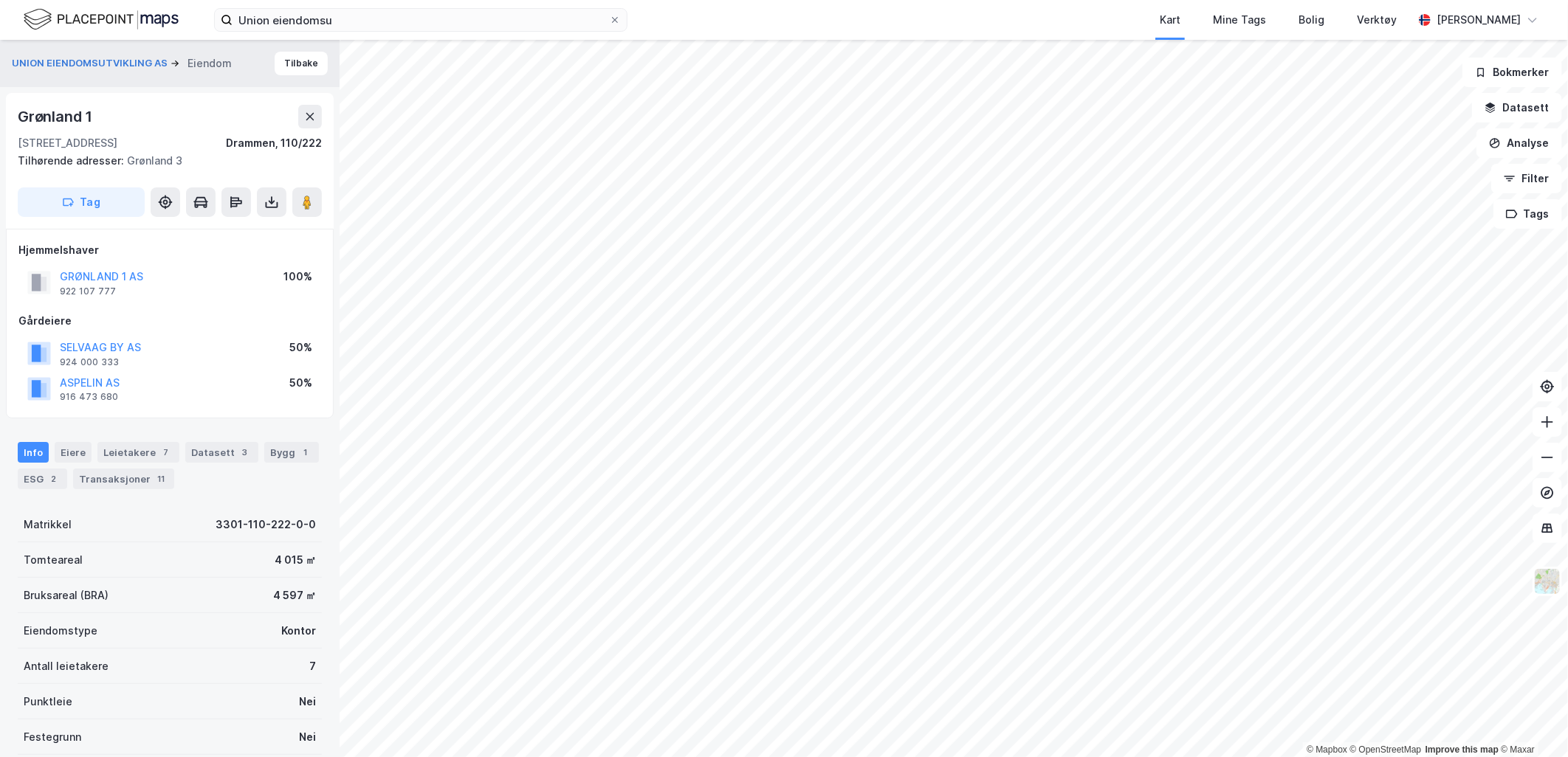
scroll to position [12, 0]
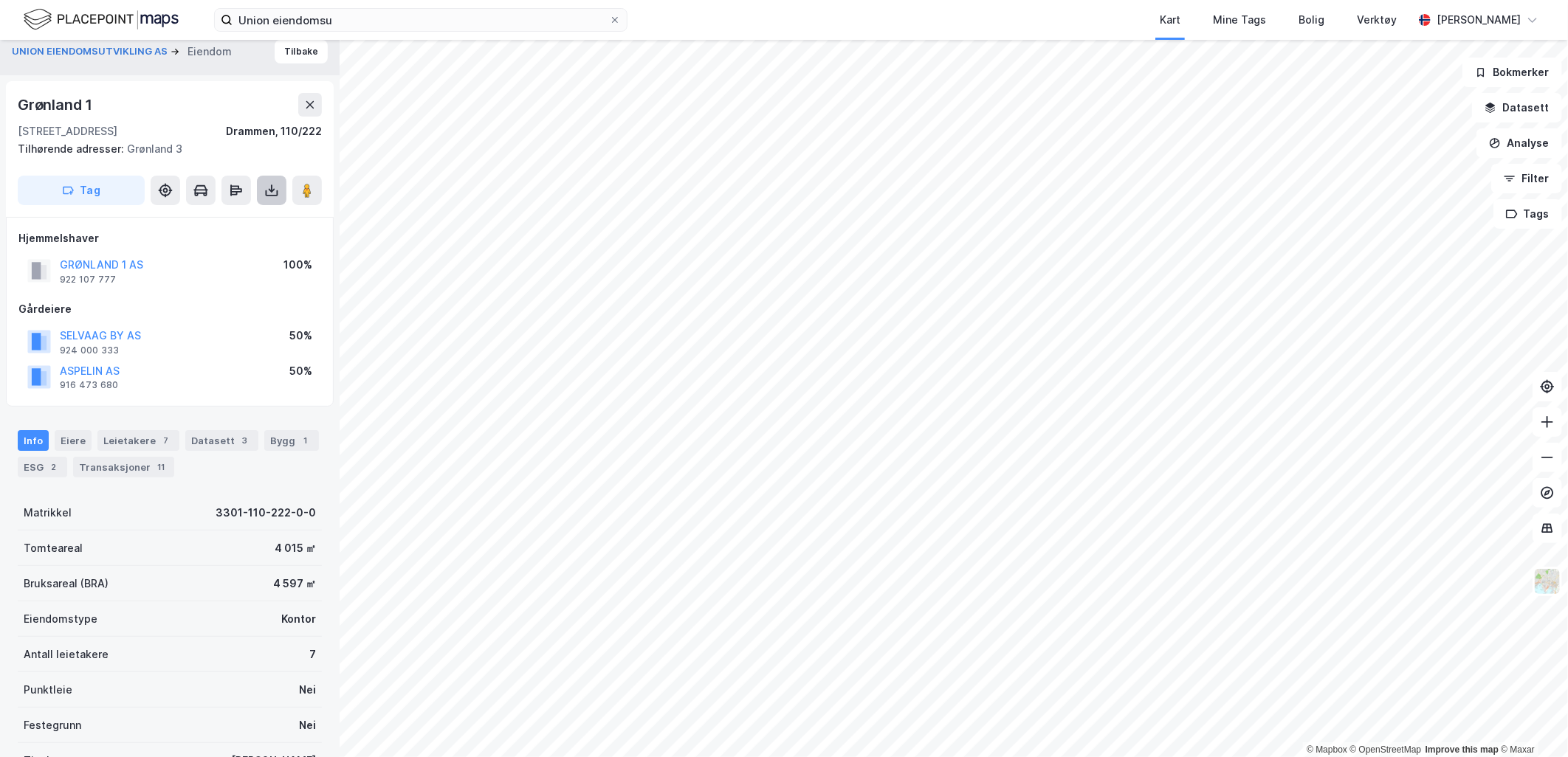
click at [269, 183] on icon at bounding box center [271, 190] width 15 height 15
click at [242, 220] on div "Last ned grunnbok" at bounding box center [198, 219] width 85 height 12
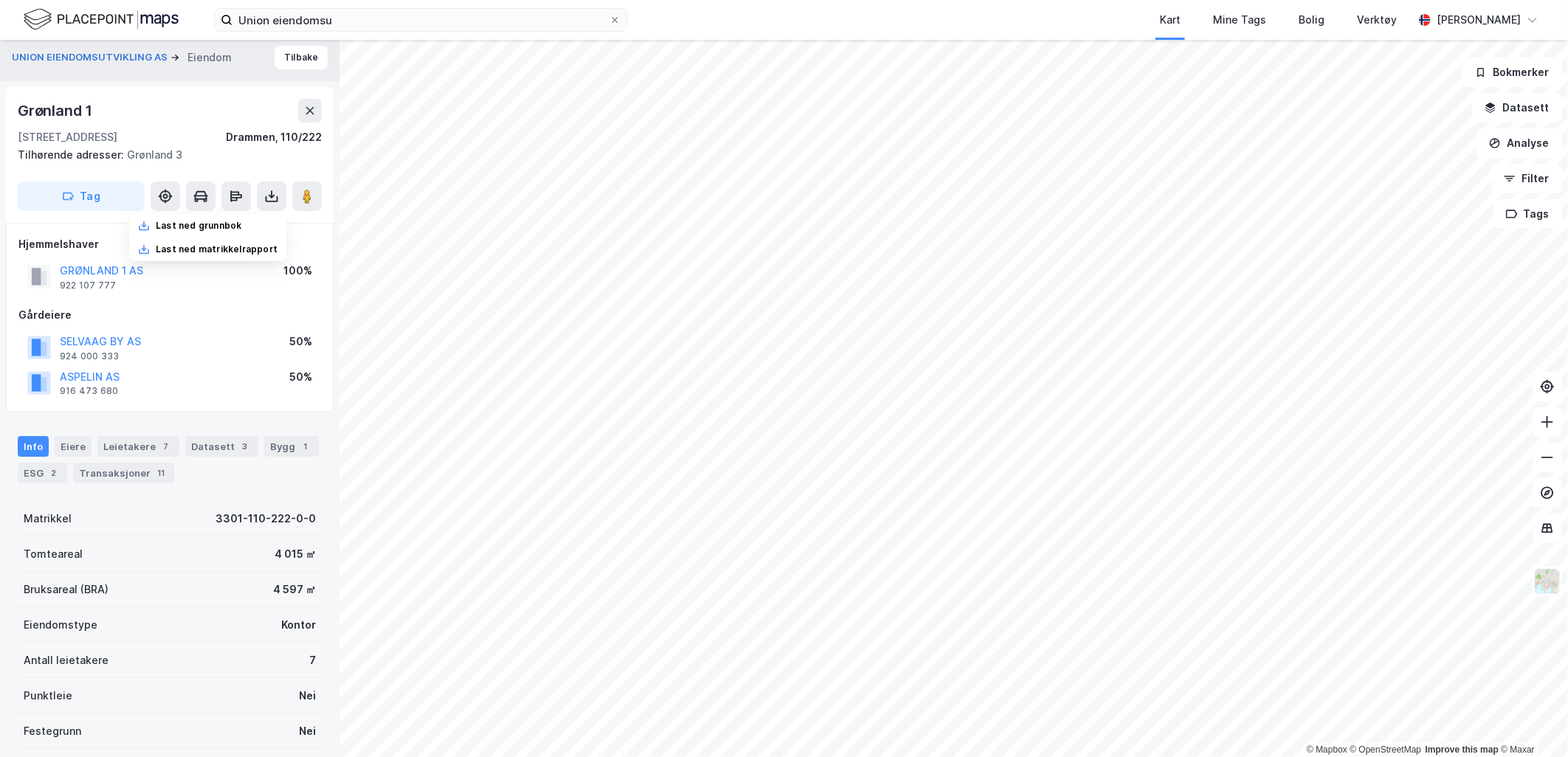
scroll to position [0, 0]
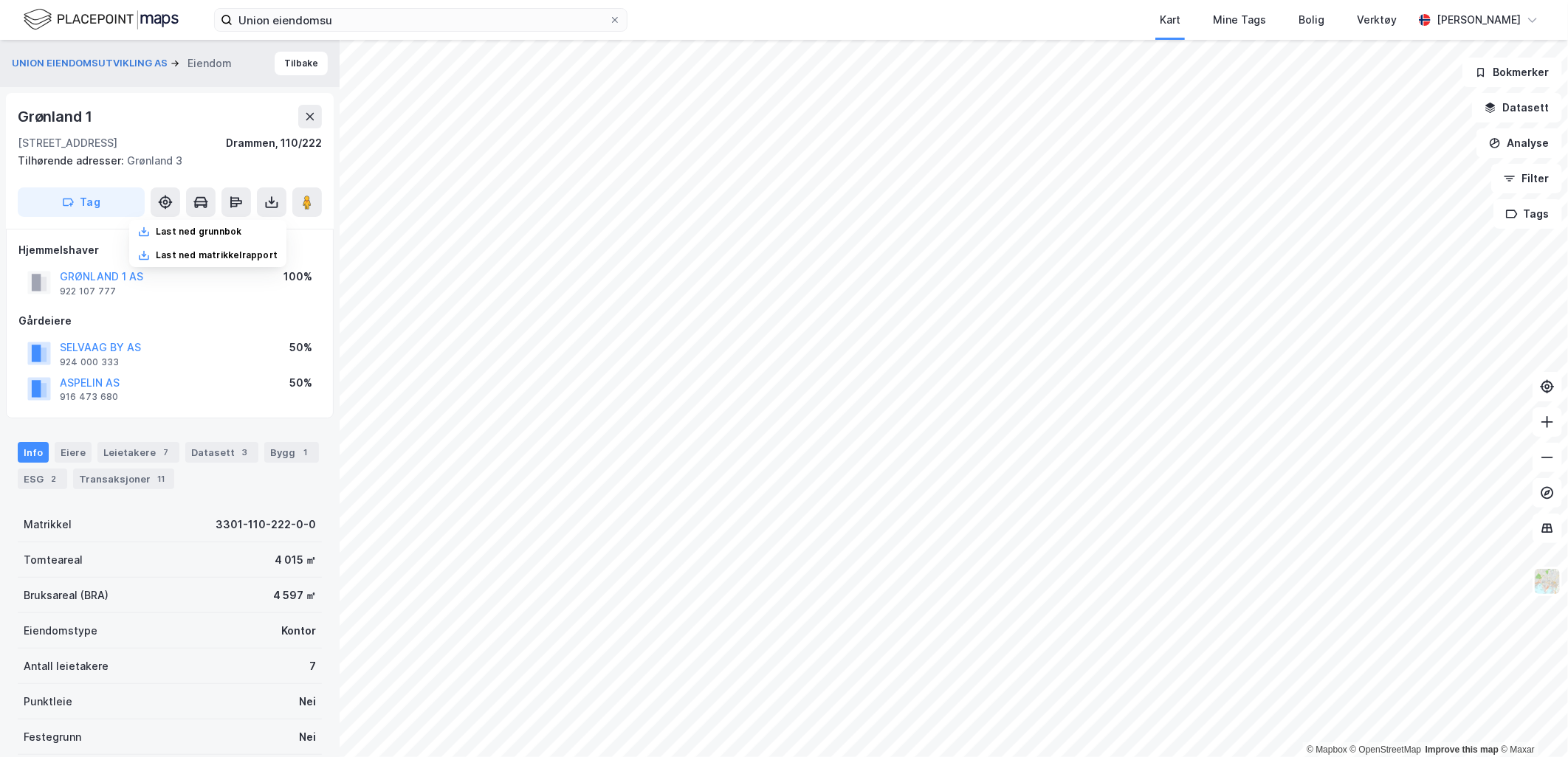
click at [236, 116] on div "Grønland 1" at bounding box center [169, 116] width 304 height 24
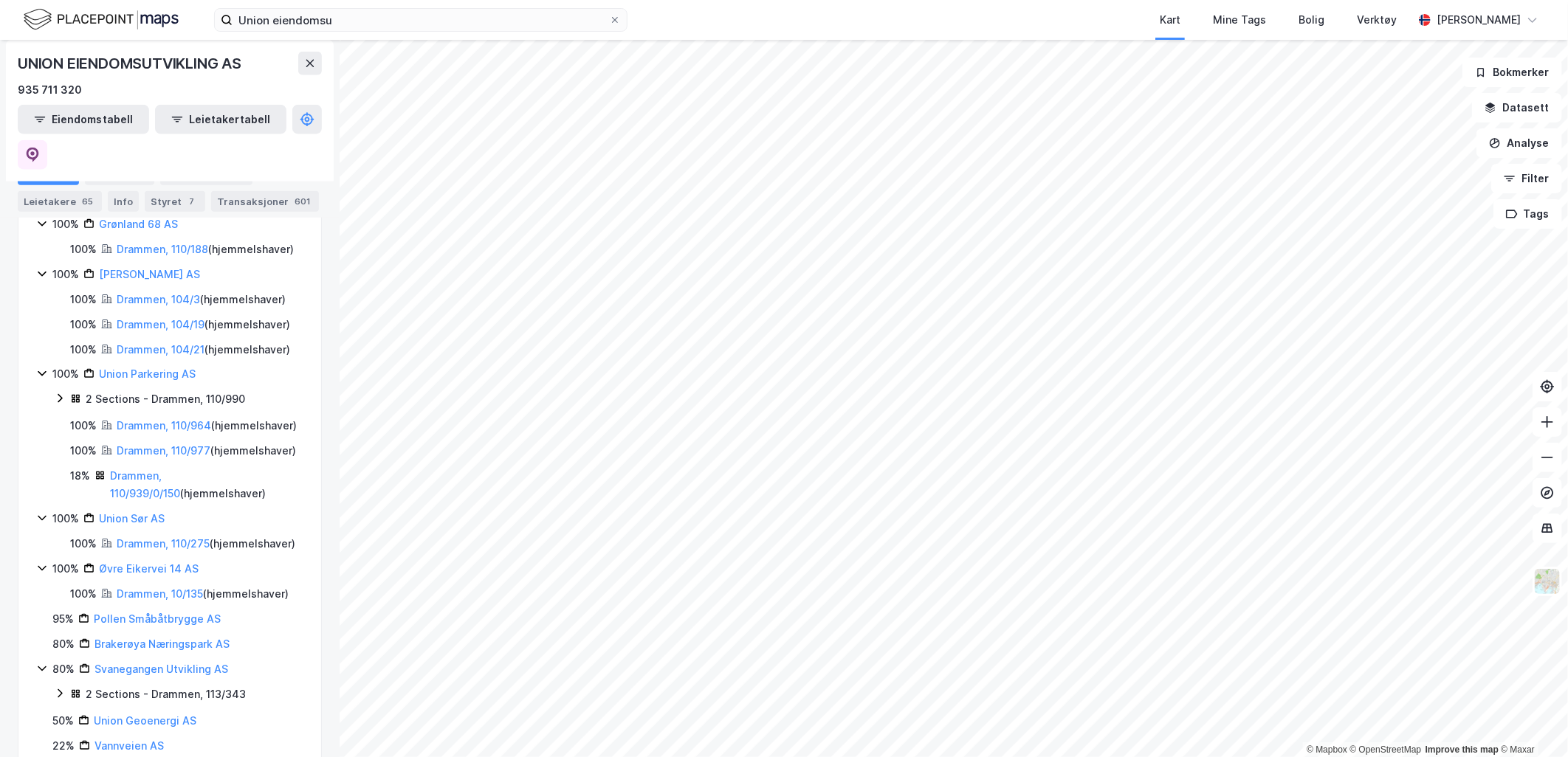
scroll to position [1065, 0]
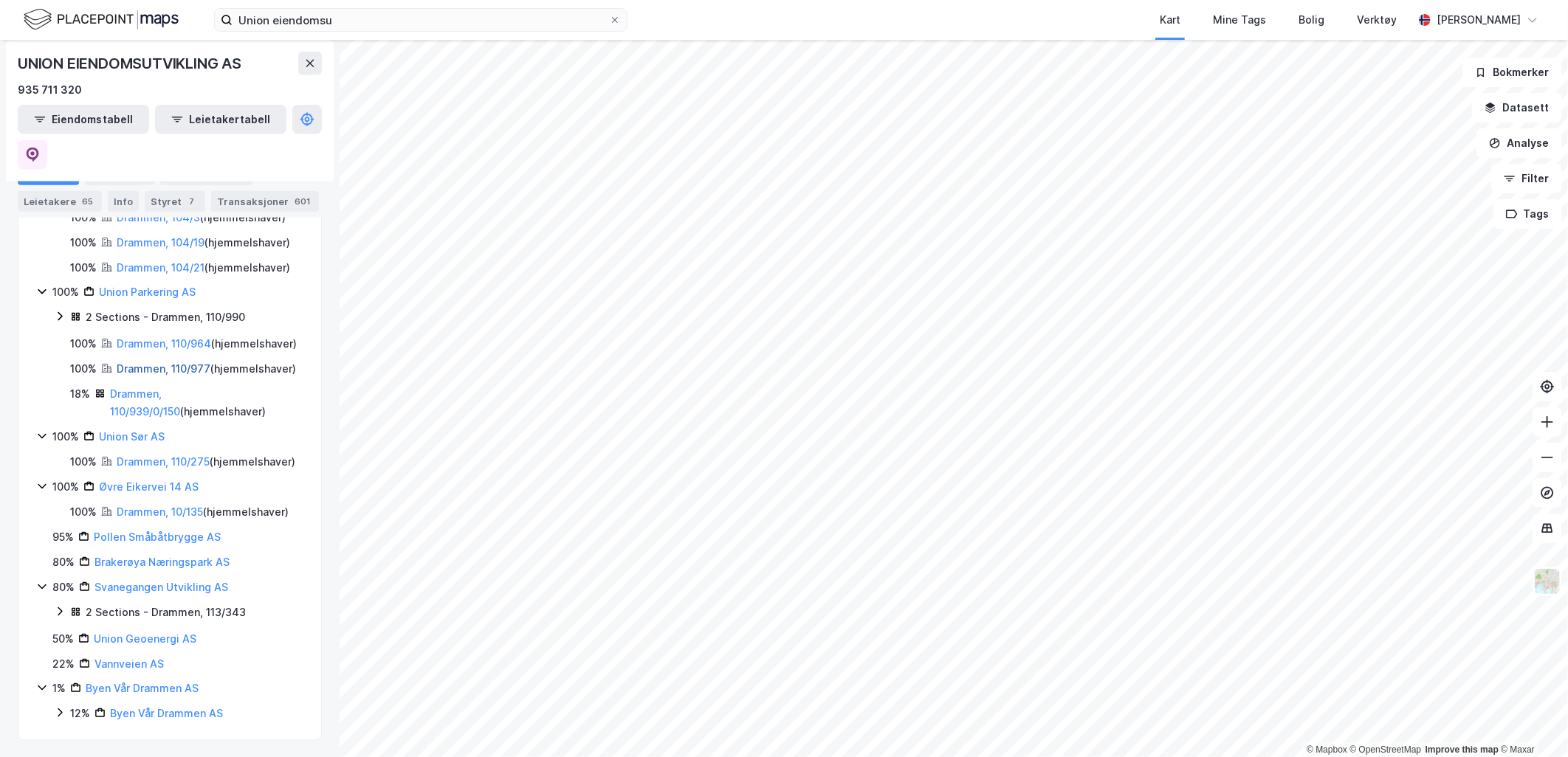
click at [149, 375] on link "Drammen, 110/977" at bounding box center [164, 368] width 94 height 12
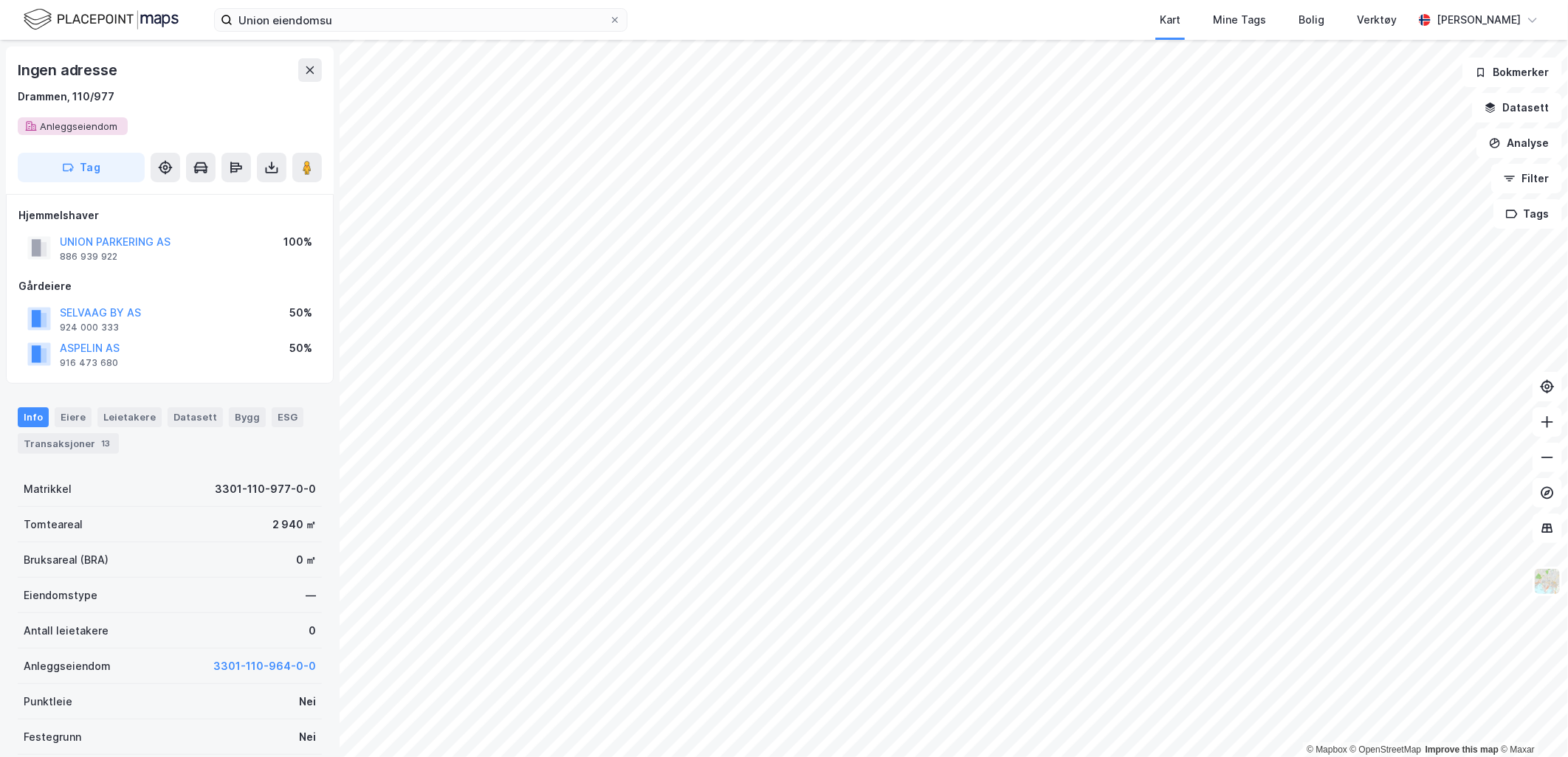
scroll to position [82, 0]
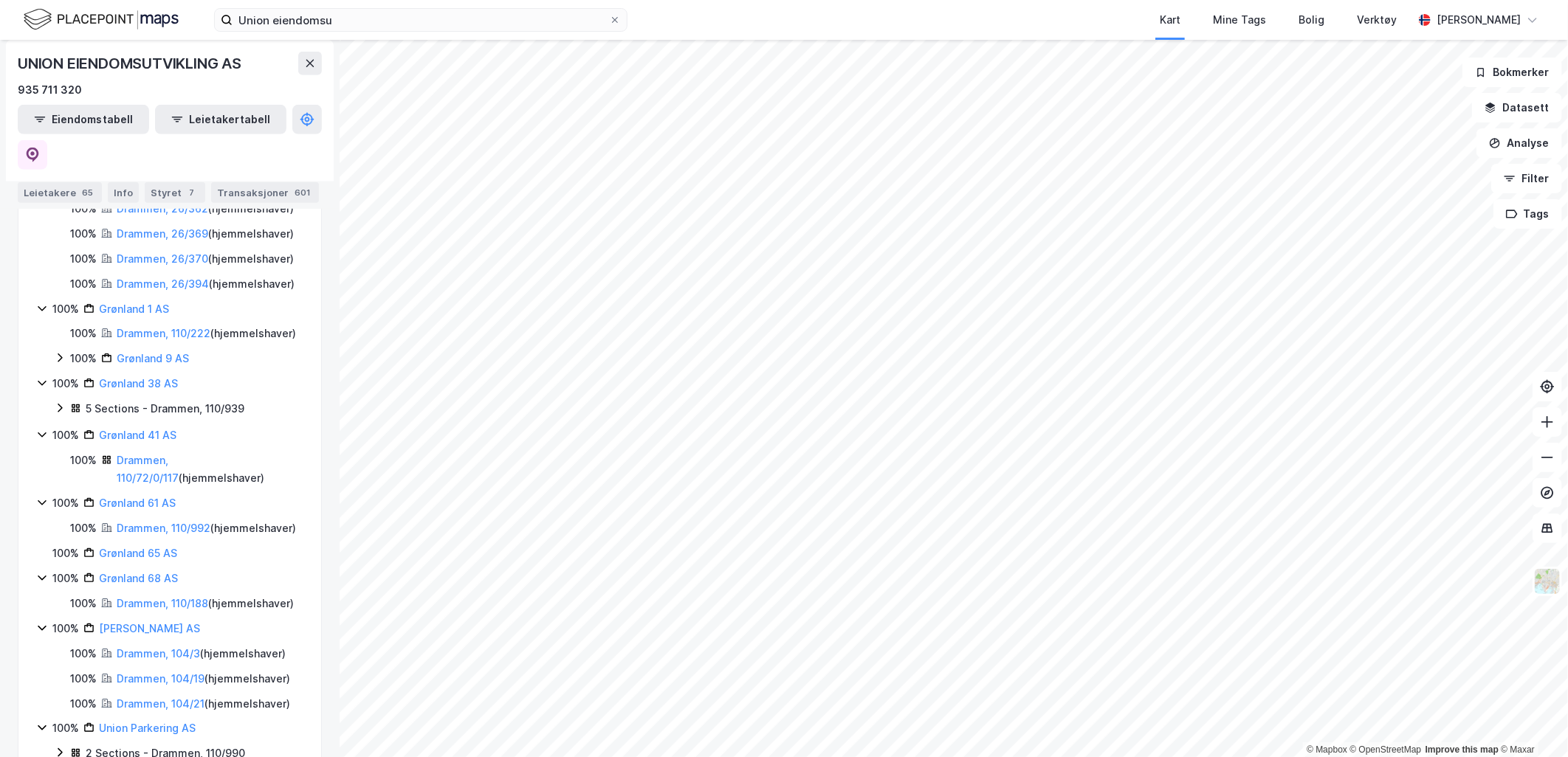
scroll to position [652, 0]
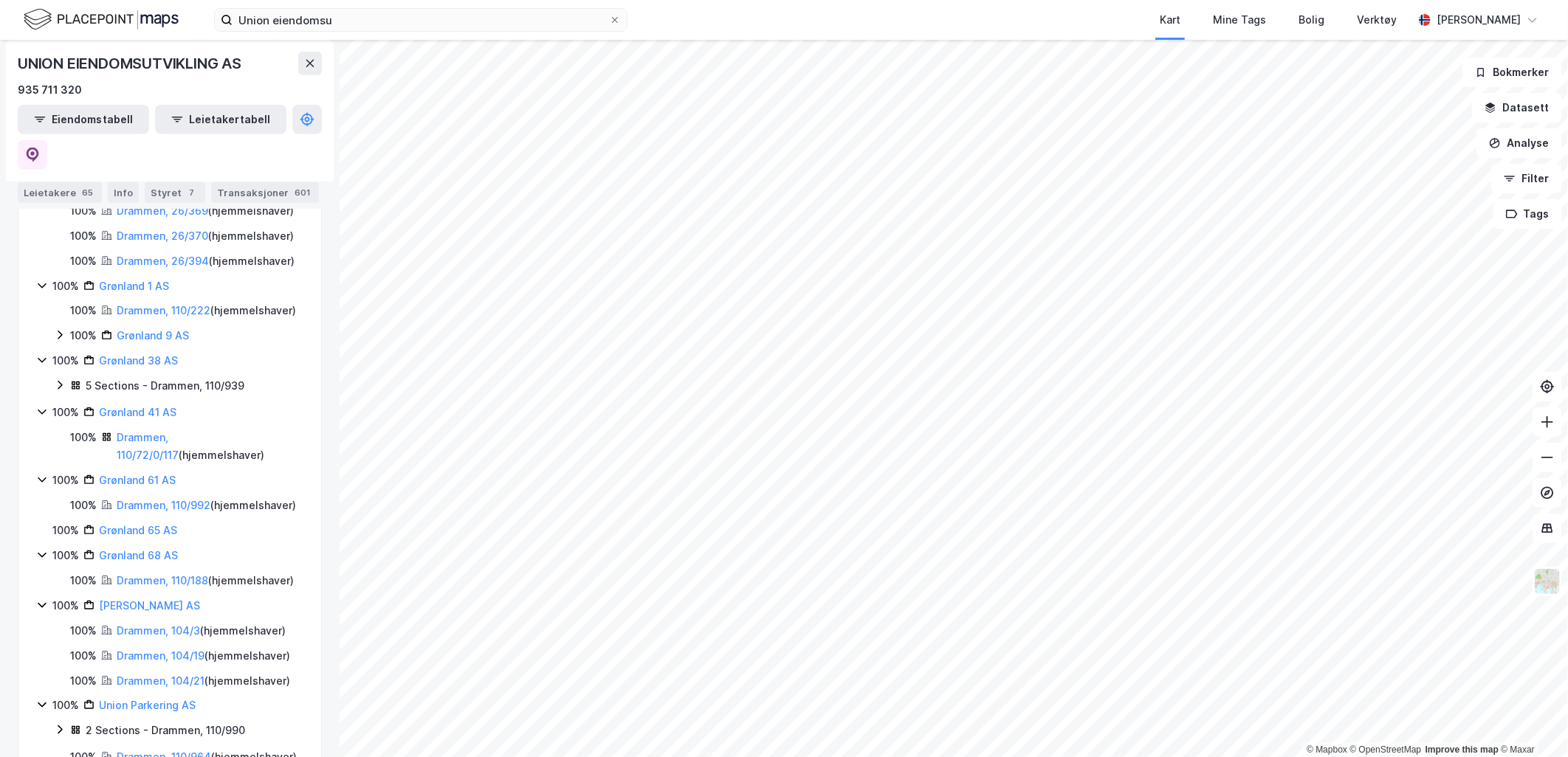
click at [65, 341] on icon at bounding box center [59, 335] width 12 height 12
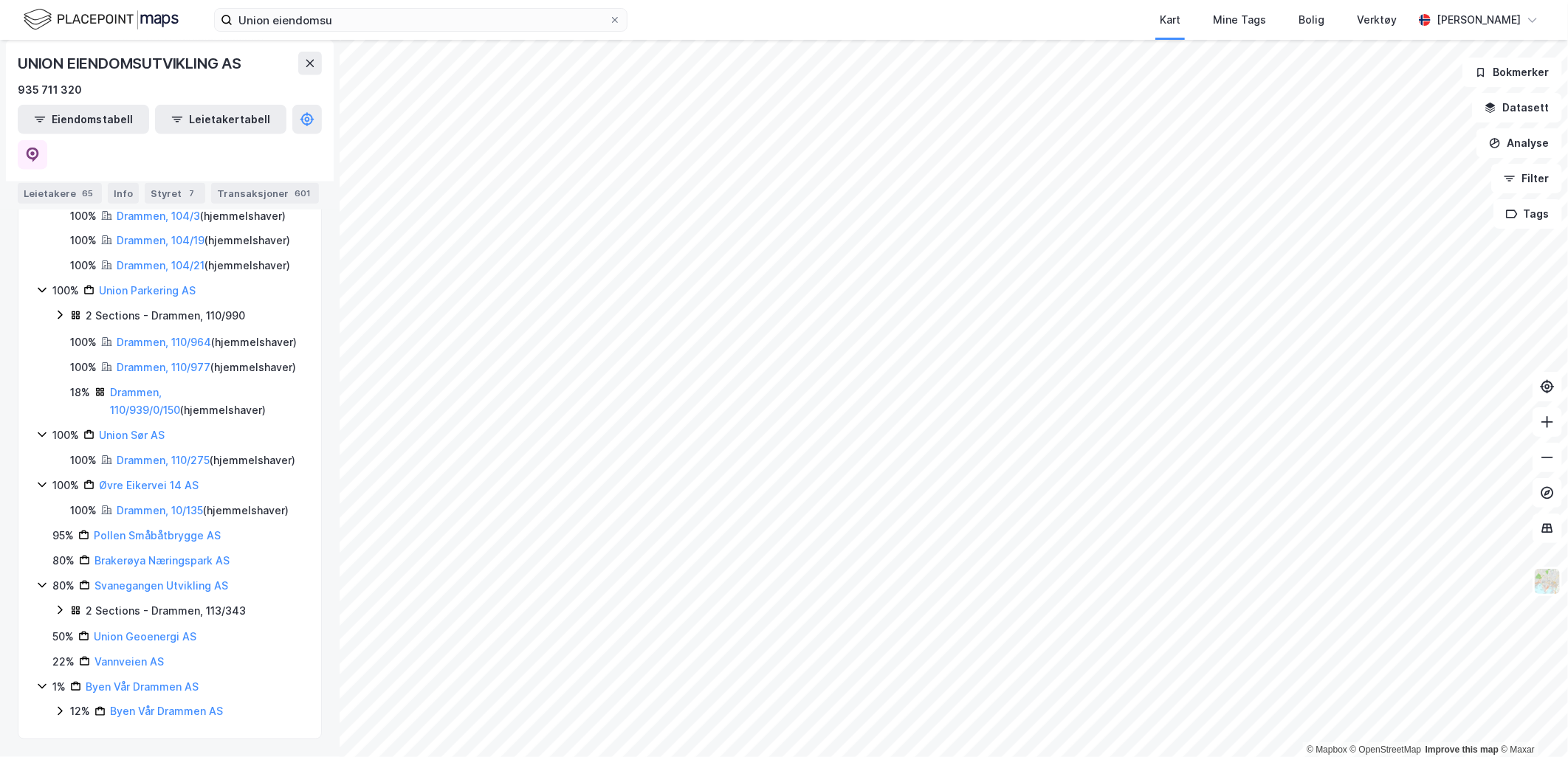
scroll to position [1105, 0]
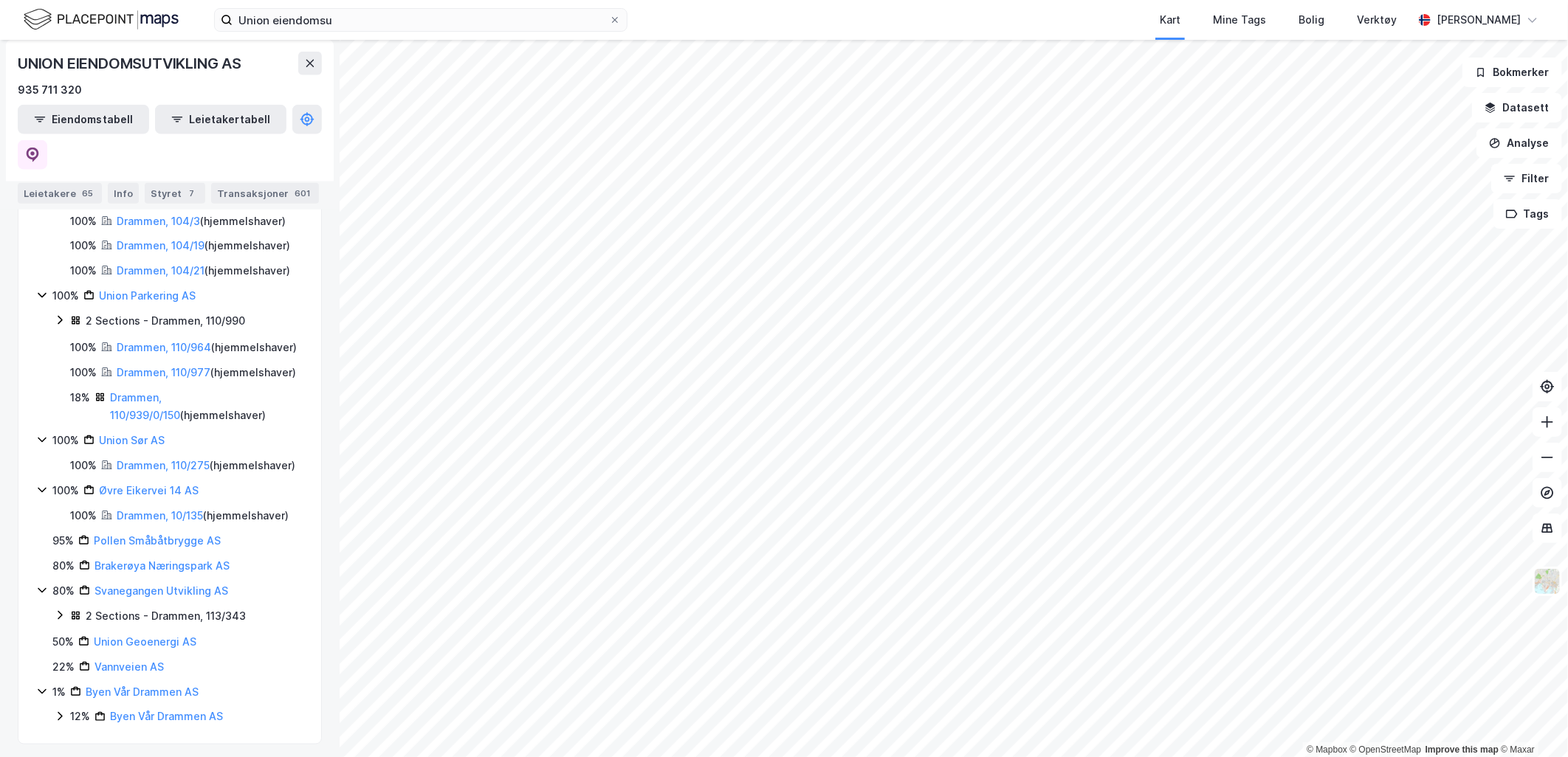
click at [62, 326] on icon at bounding box center [59, 320] width 12 height 12
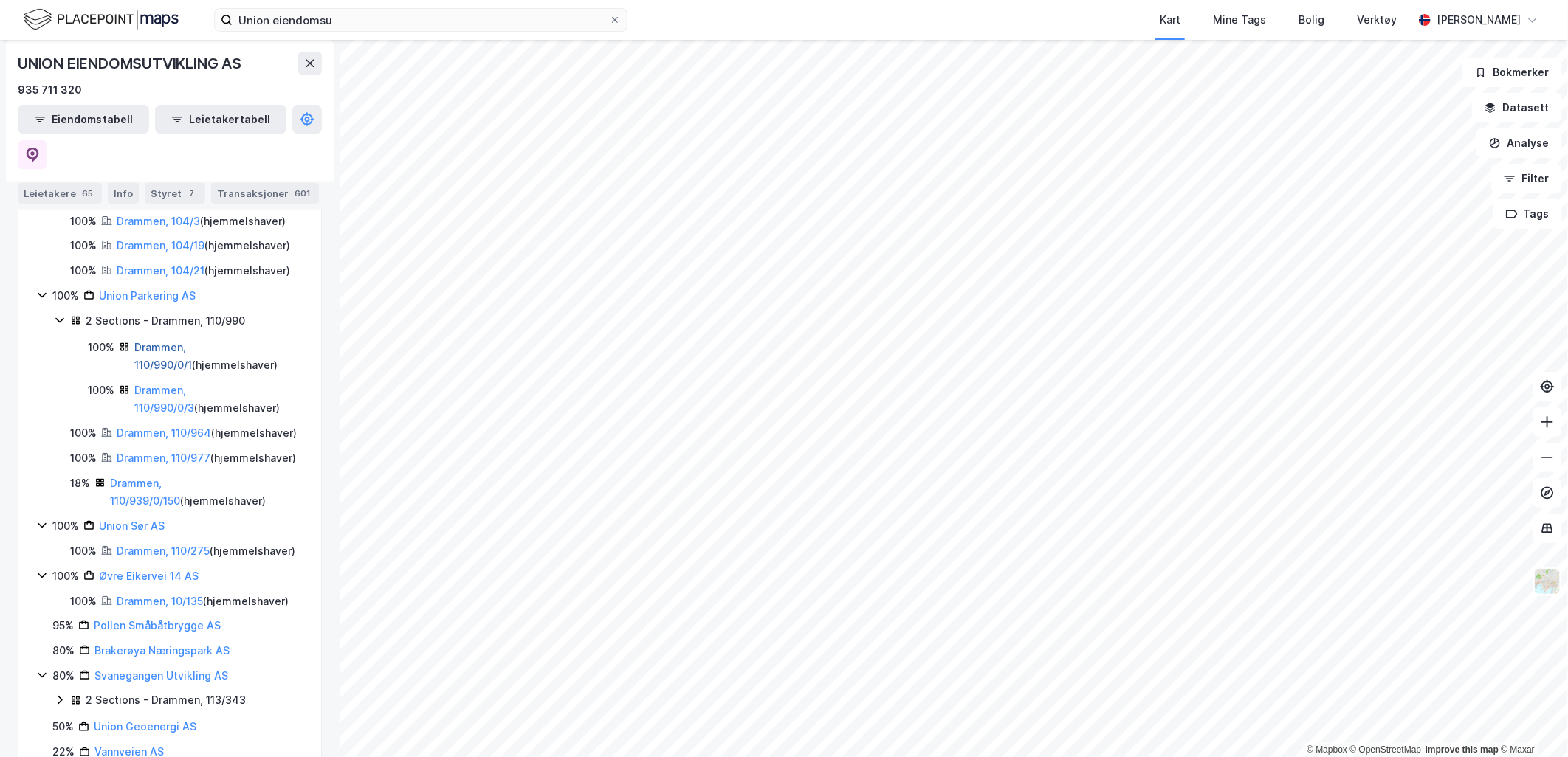
click at [183, 371] on link "Drammen, 110/990/0/1" at bounding box center [163, 355] width 58 height 30
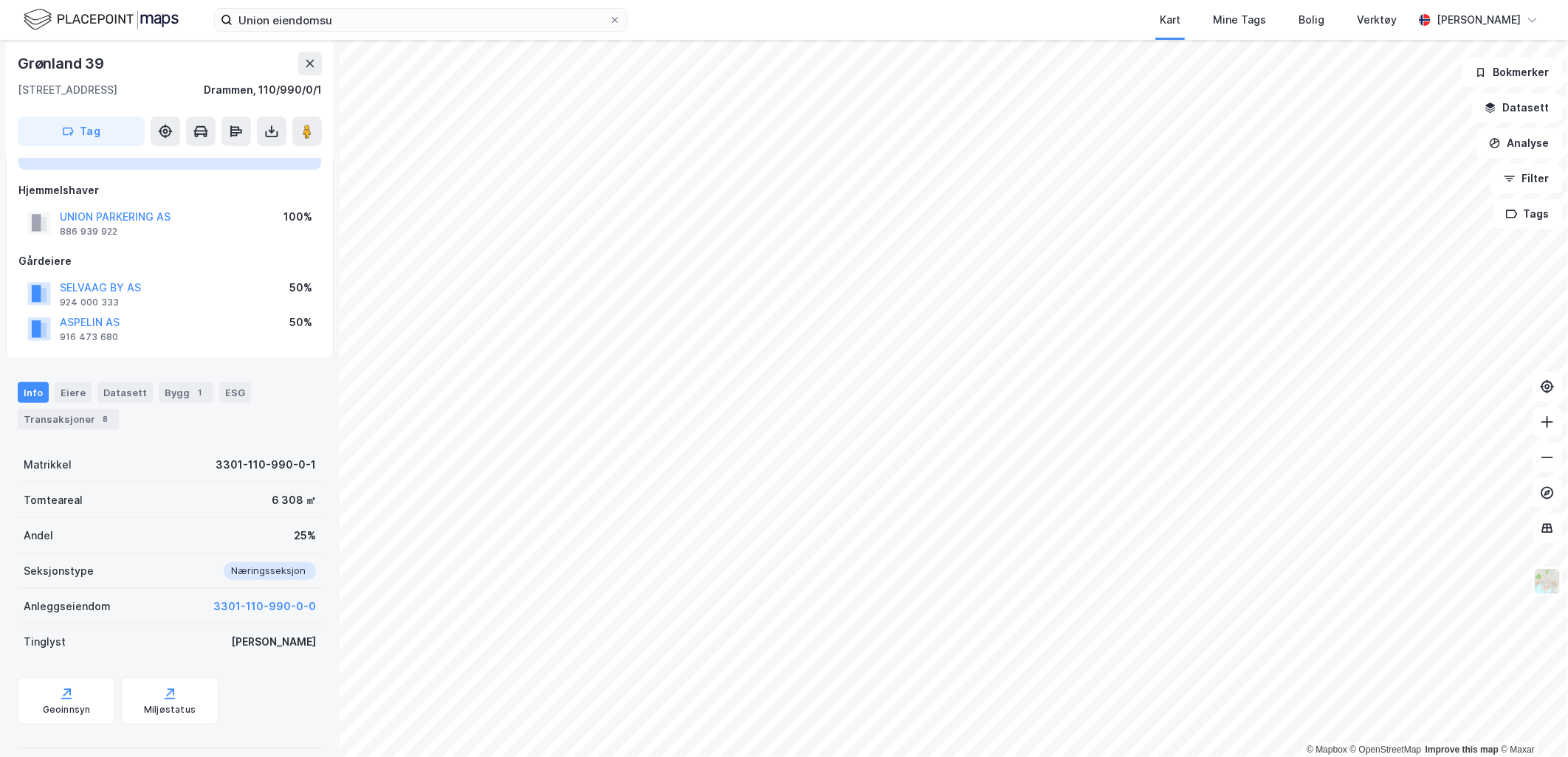
scroll to position [129, 0]
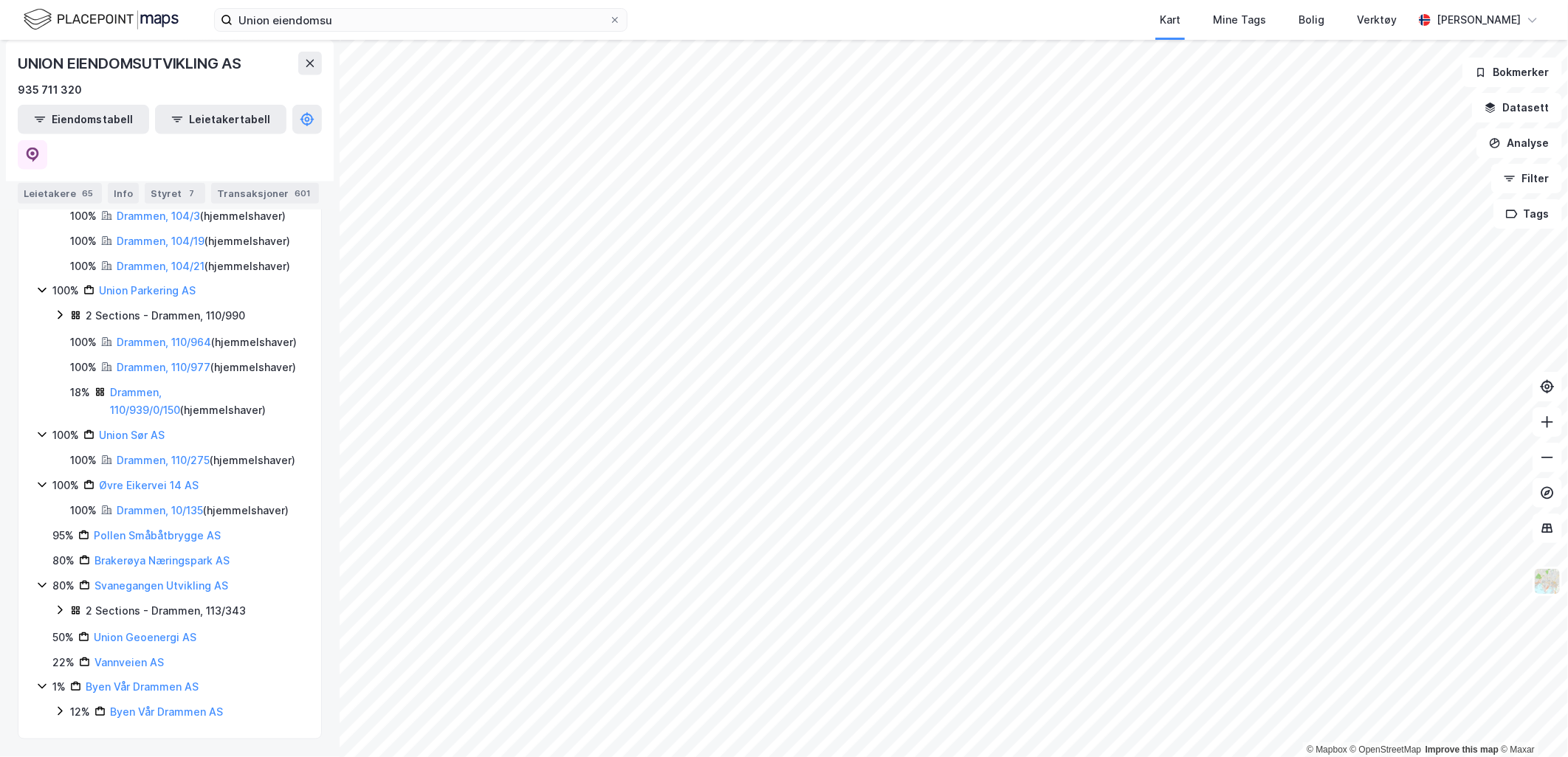
scroll to position [1145, 0]
click at [177, 416] on link "Drammen, 110/939/0/150" at bounding box center [145, 401] width 70 height 30
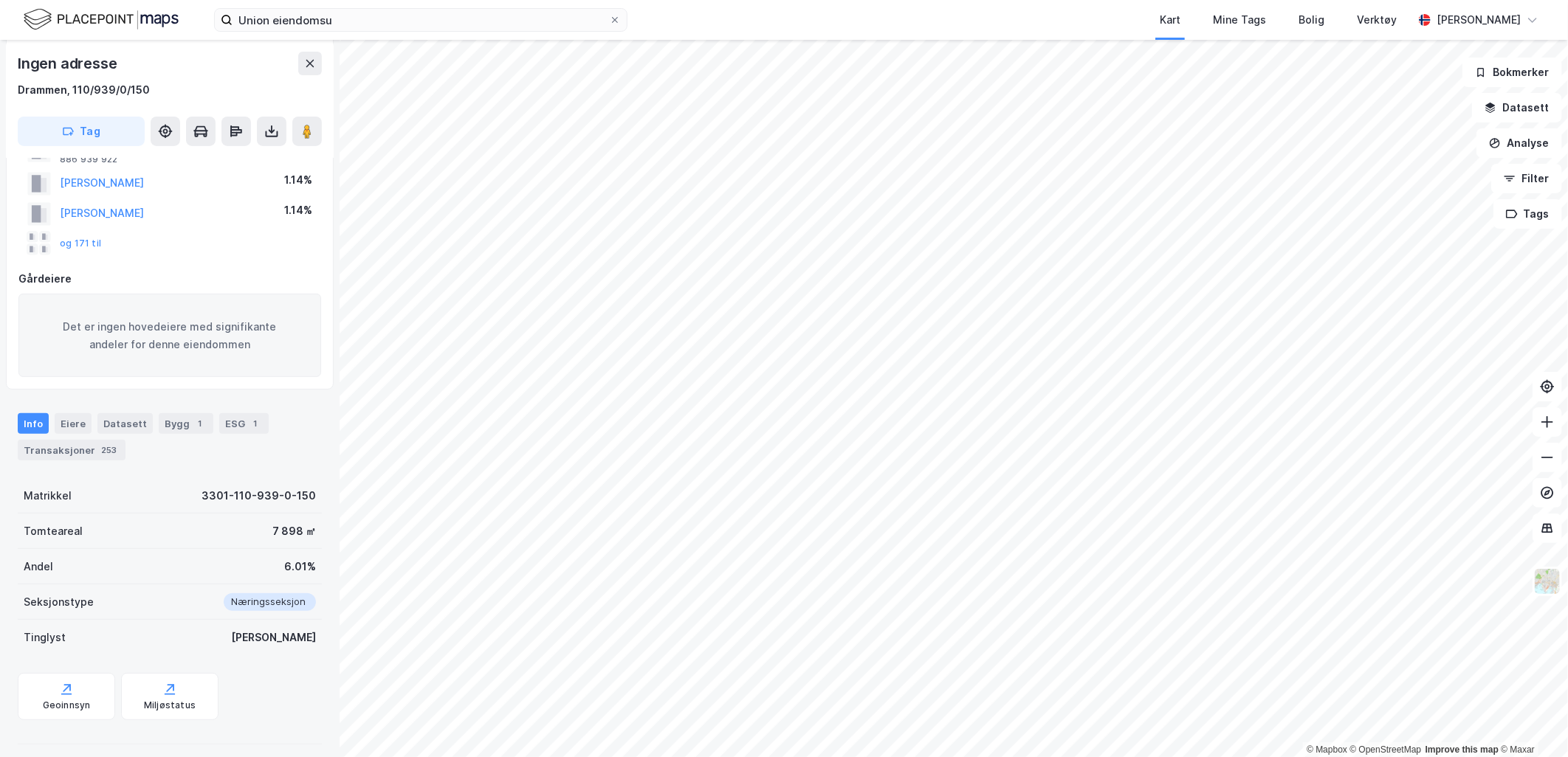
scroll to position [211, 0]
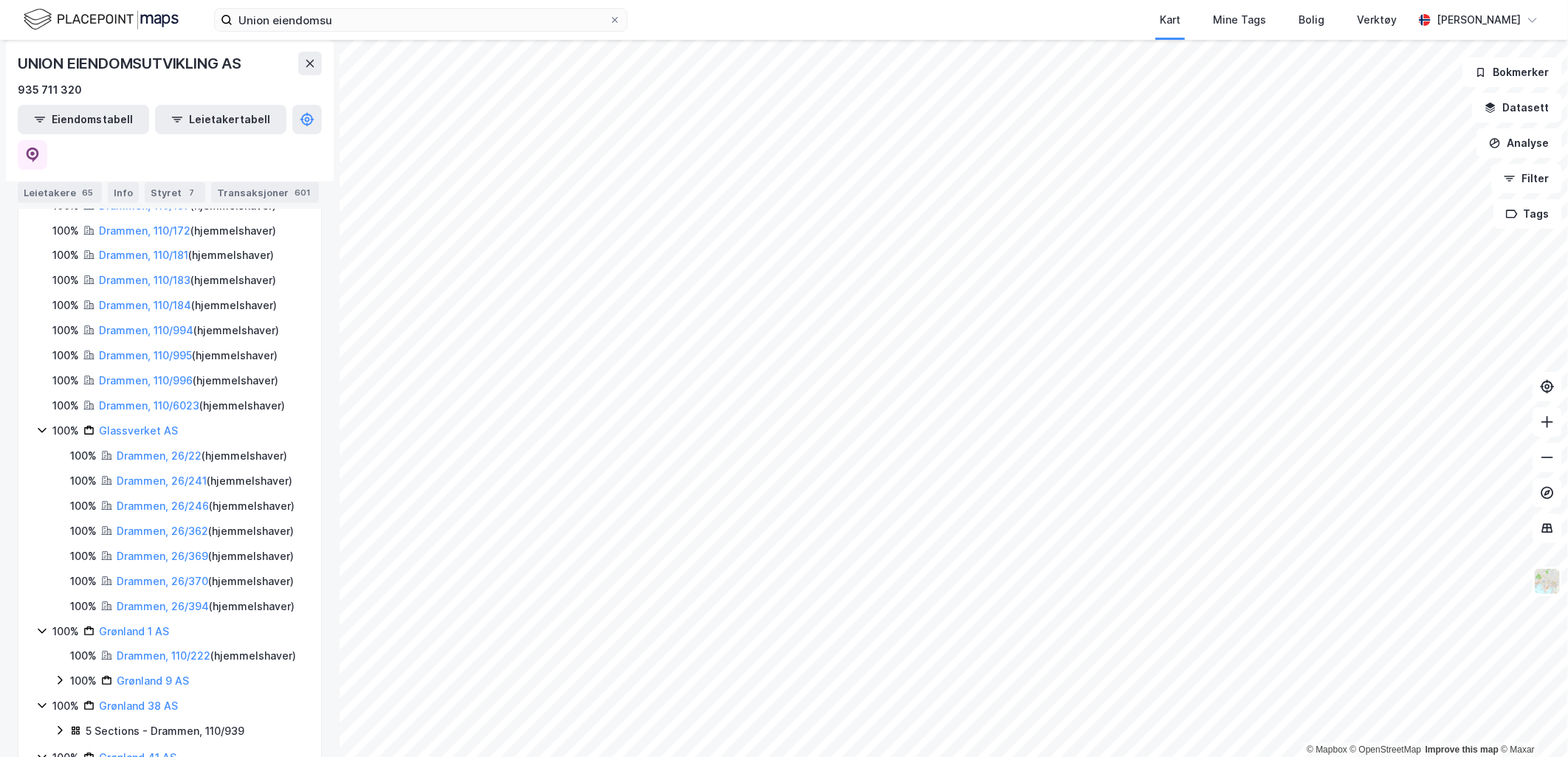
scroll to position [245, 0]
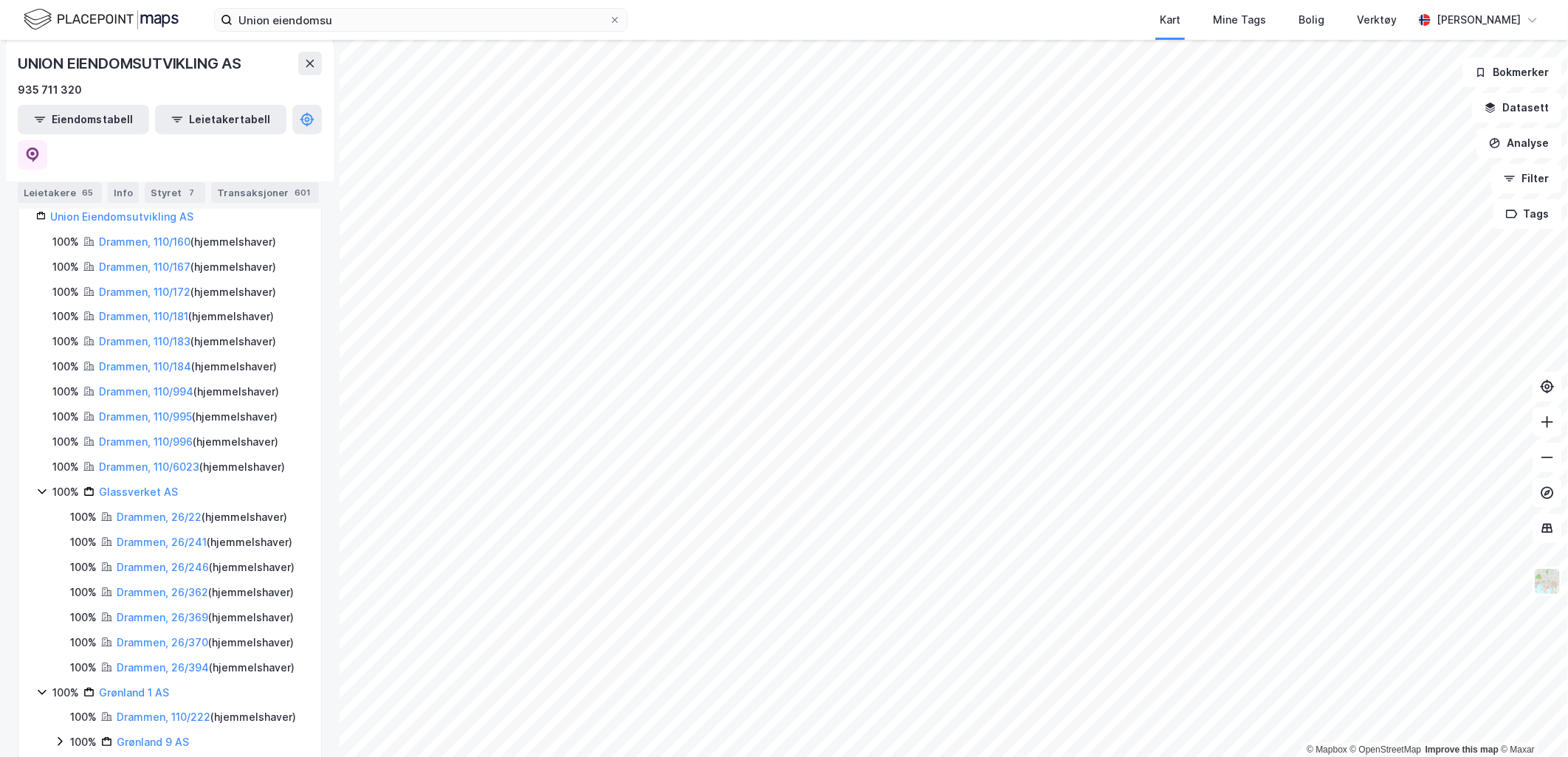
click at [43, 489] on icon at bounding box center [42, 492] width 8 height 5
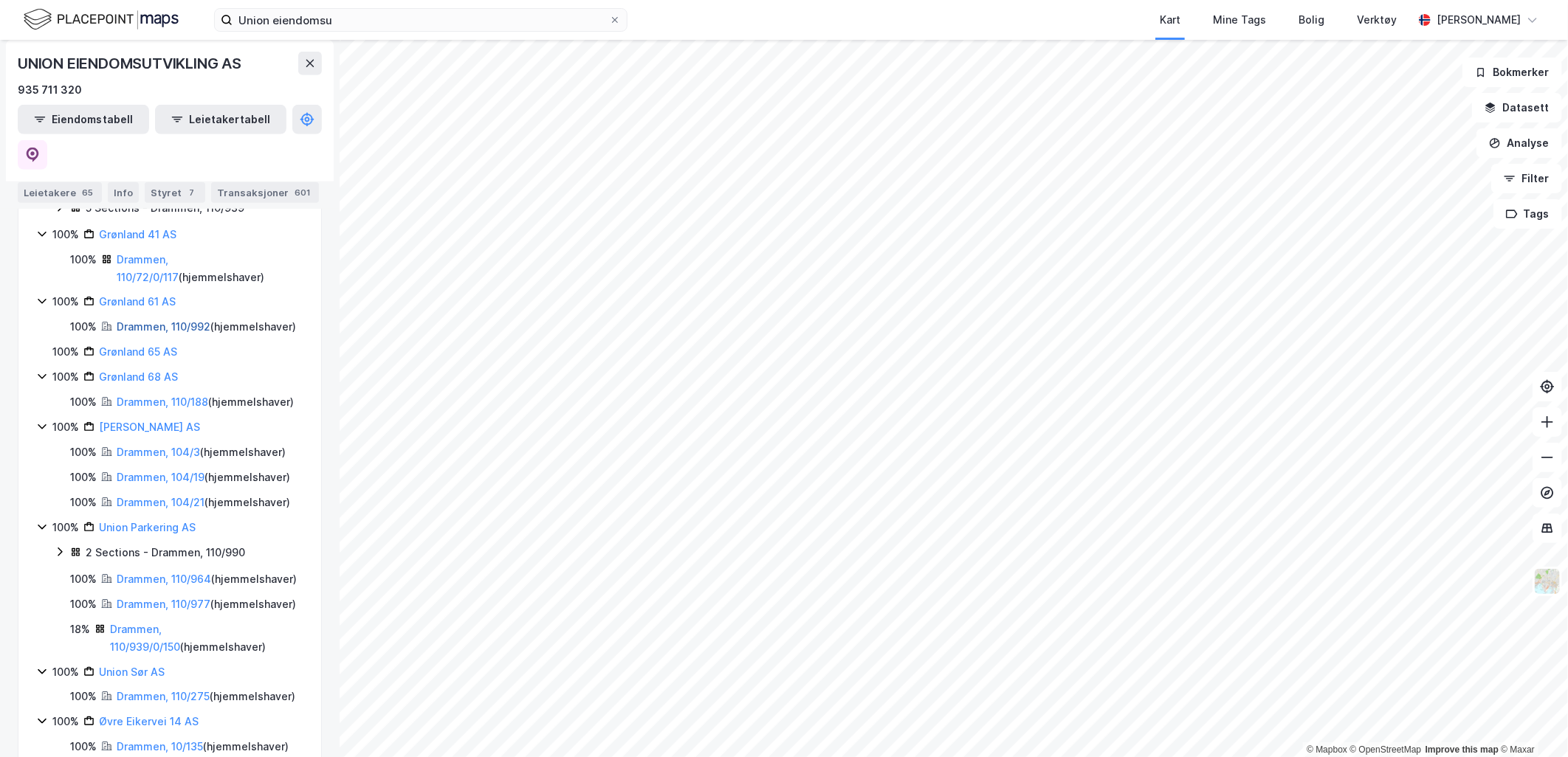
scroll to position [738, 0]
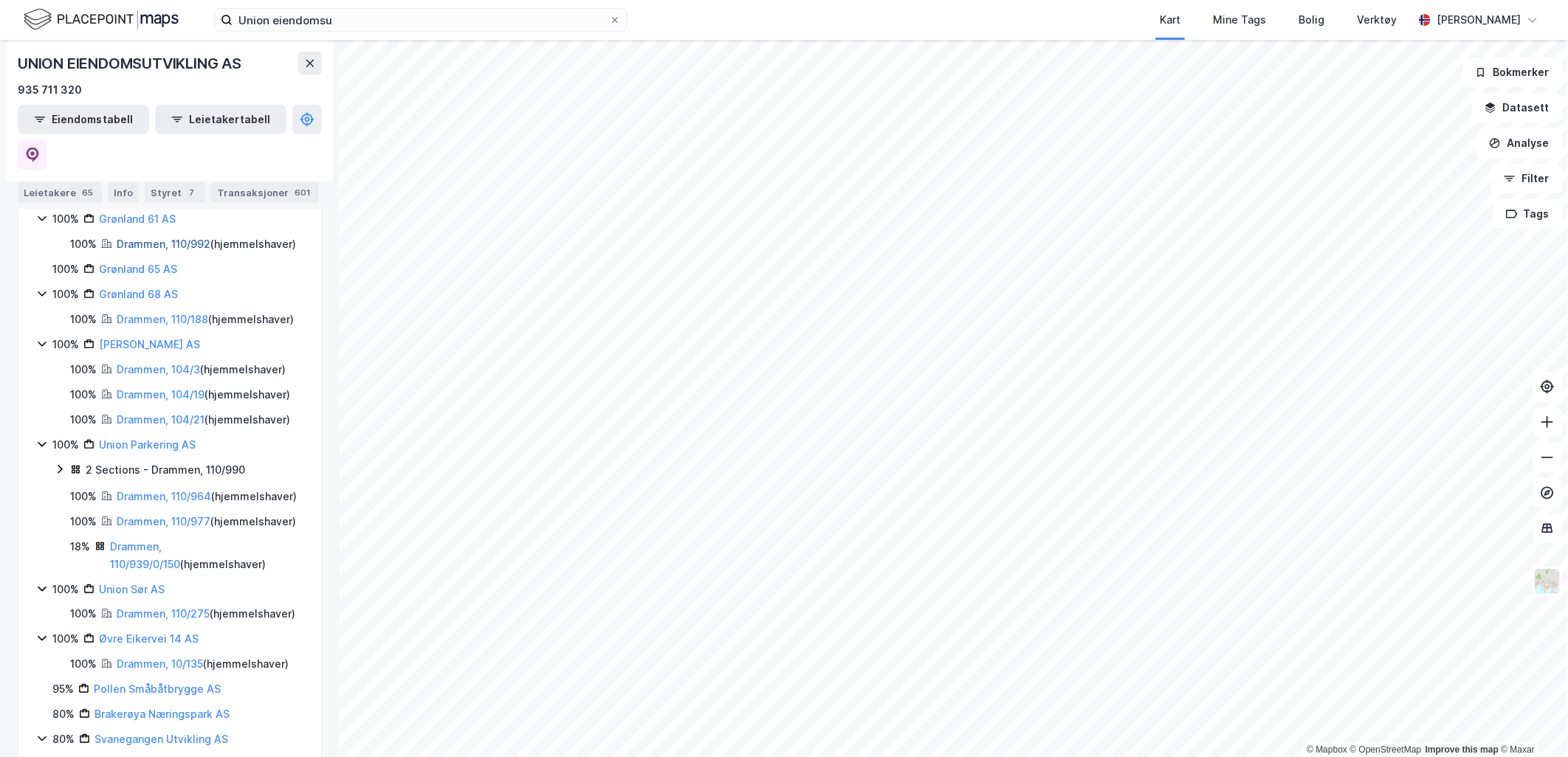
click at [153, 502] on link "Drammen, 110/964" at bounding box center [164, 496] width 95 height 12
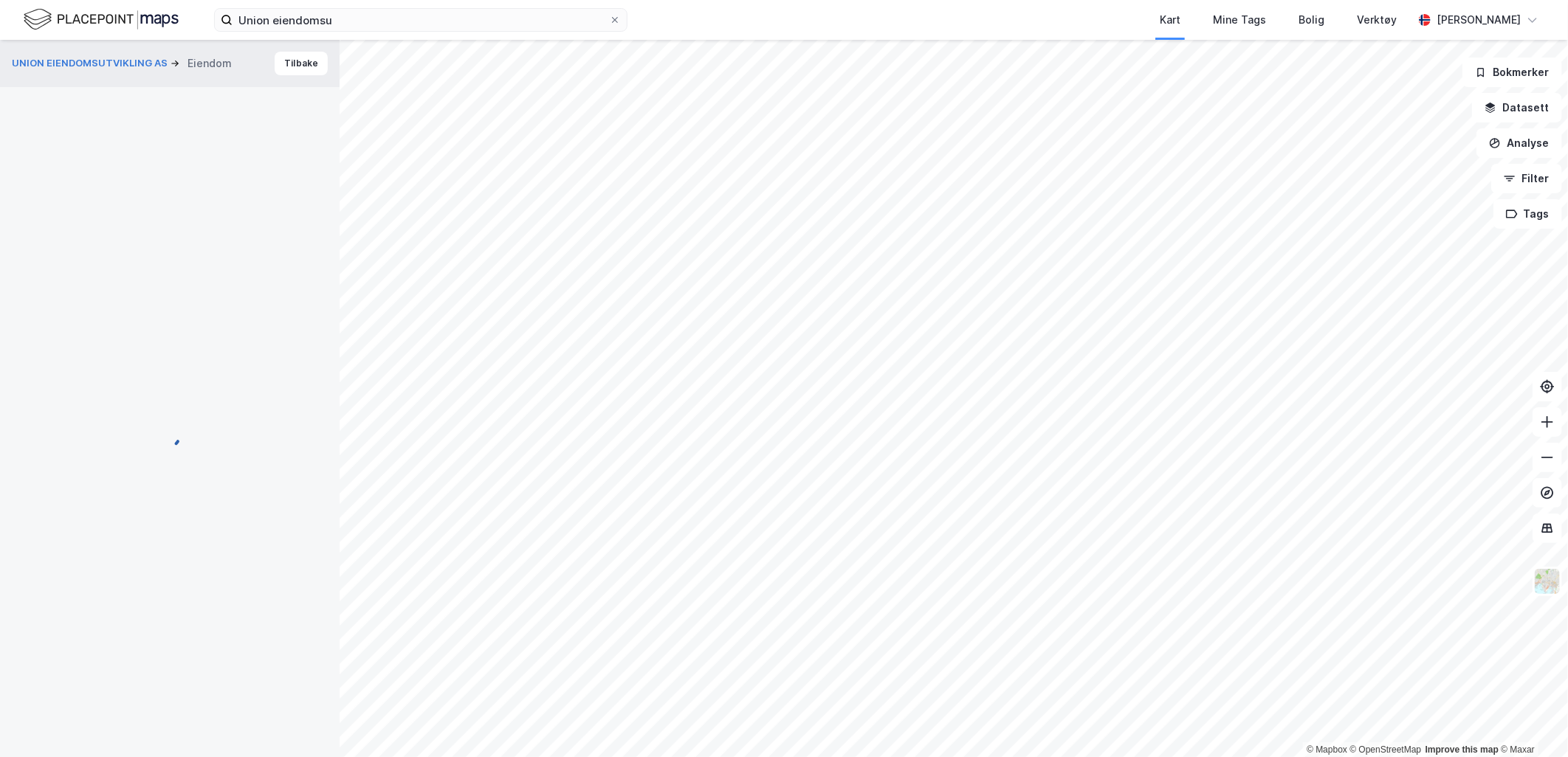
scroll to position [211, 0]
